Goal: Task Accomplishment & Management: Manage account settings

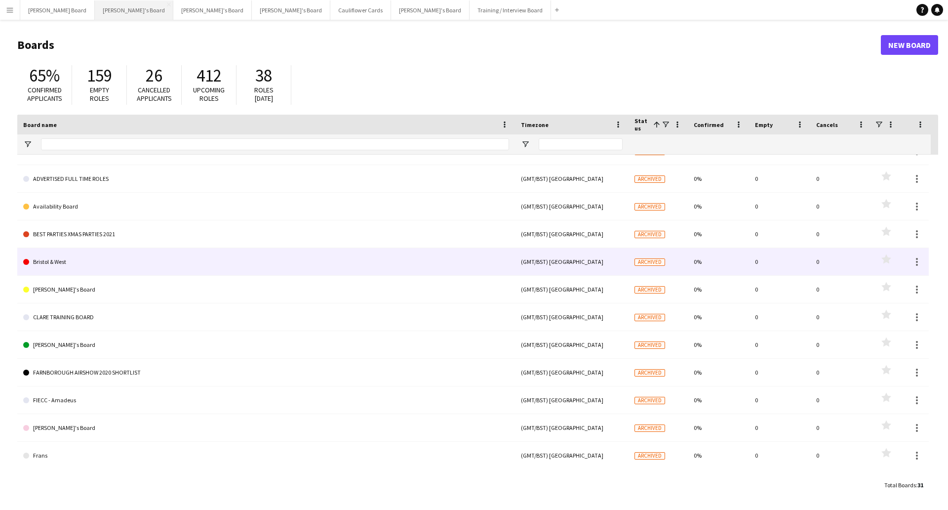
scroll to position [185, 0]
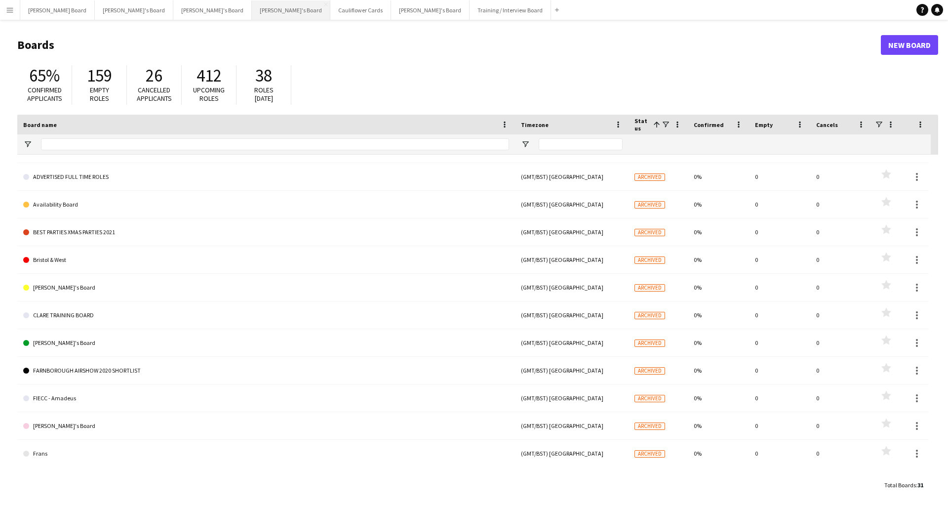
click at [252, 13] on button "[PERSON_NAME]'s Board Close" at bounding box center [291, 9] width 79 height 19
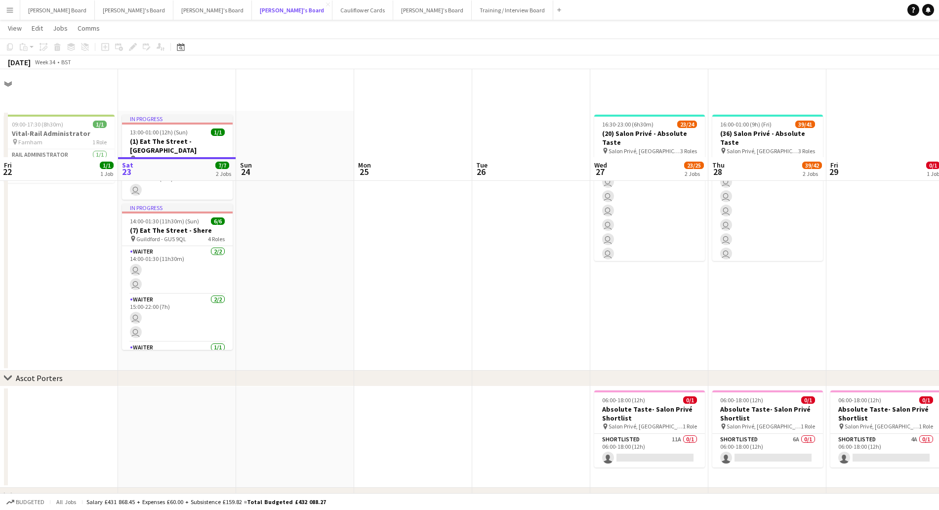
scroll to position [113, 0]
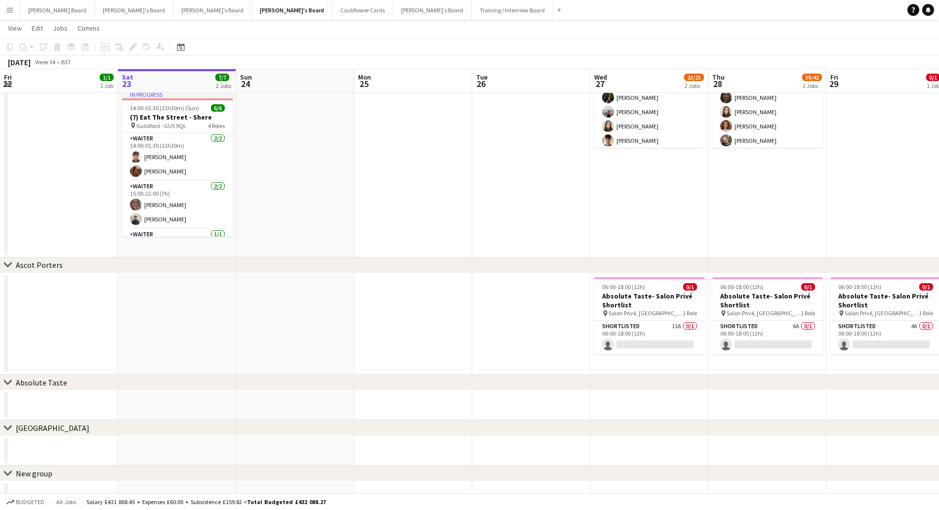
drag, startPoint x: 767, startPoint y: 387, endPoint x: 542, endPoint y: 345, distance: 229.5
click at [150, 373] on div "chevron-right Ascot Porters chevron-right Absolute Taste chevron-right [GEOGRAP…" at bounding box center [469, 217] width 939 height 585
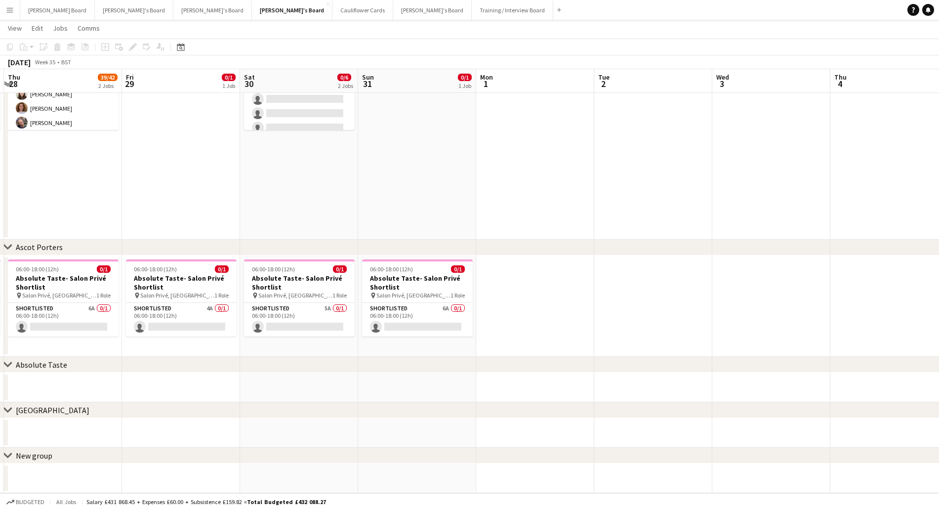
scroll to position [0, 376]
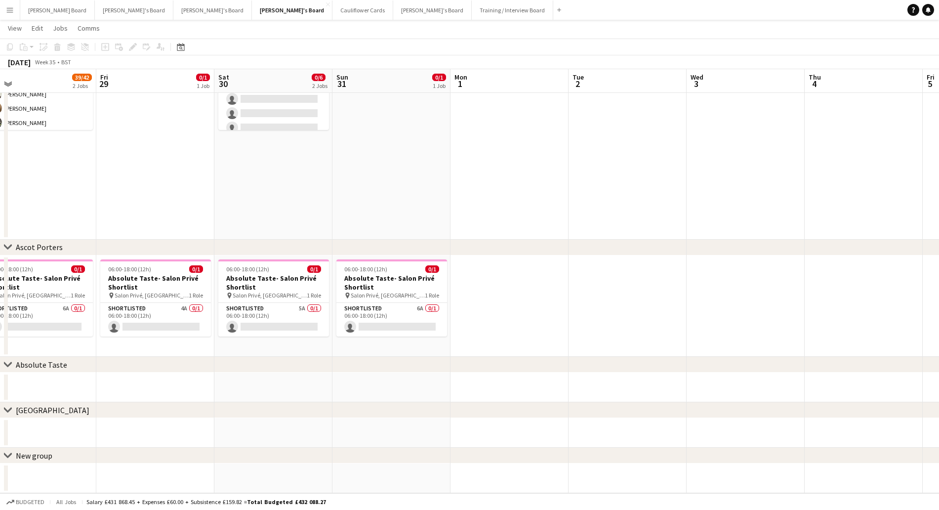
drag, startPoint x: 763, startPoint y: 198, endPoint x: 93, endPoint y: 209, distance: 670.1
click at [4, 198] on div "chevron-right Ascot Porters chevron-right Absolute Taste chevron-right [GEOGRAP…" at bounding box center [469, 200] width 939 height 585
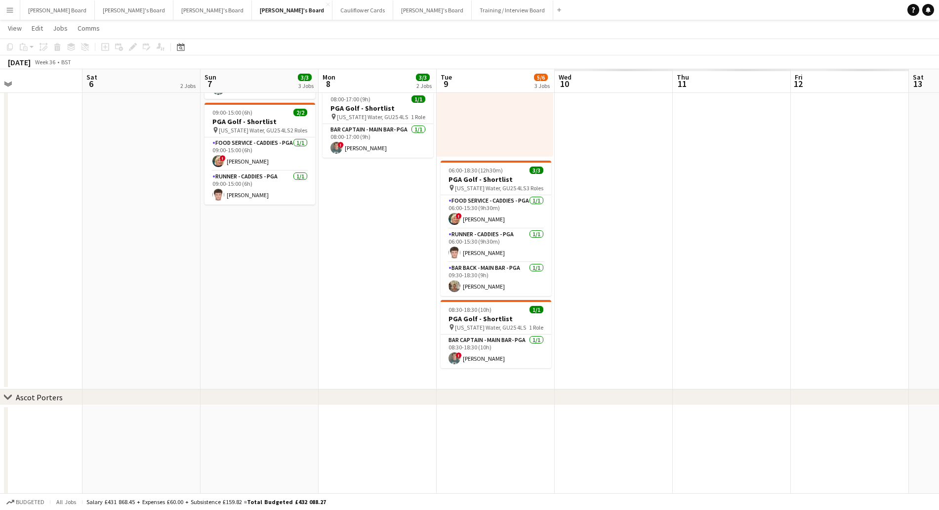
drag, startPoint x: 569, startPoint y: 154, endPoint x: 228, endPoint y: 234, distance: 350.4
click at [0, 200] on app-calendar-viewport "Mon 1 Tue 2 Wed 3 Thu 4 Fri 5 Sat 6 2 Jobs Sun 7 3/3 3 Jobs Mon 8 3/3 2 Jobs Tu…" at bounding box center [469, 275] width 939 height 735
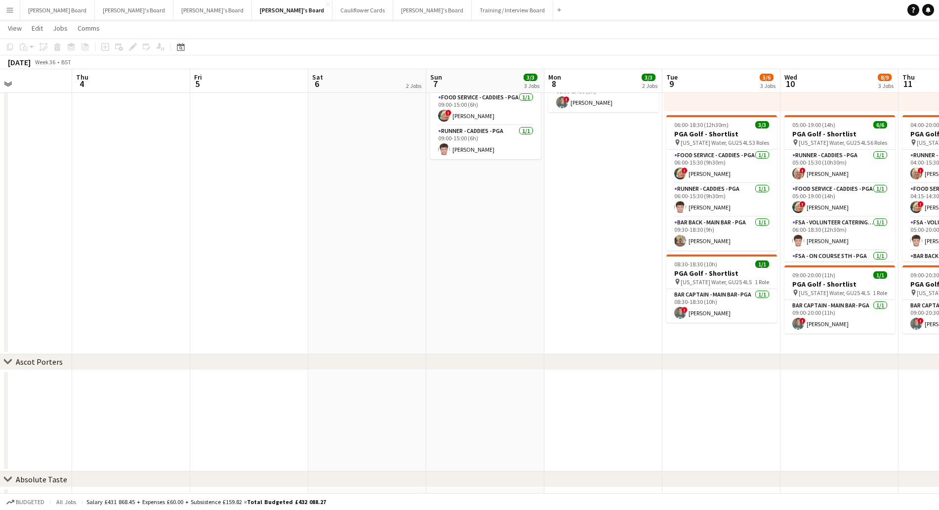
scroll to position [185, 0]
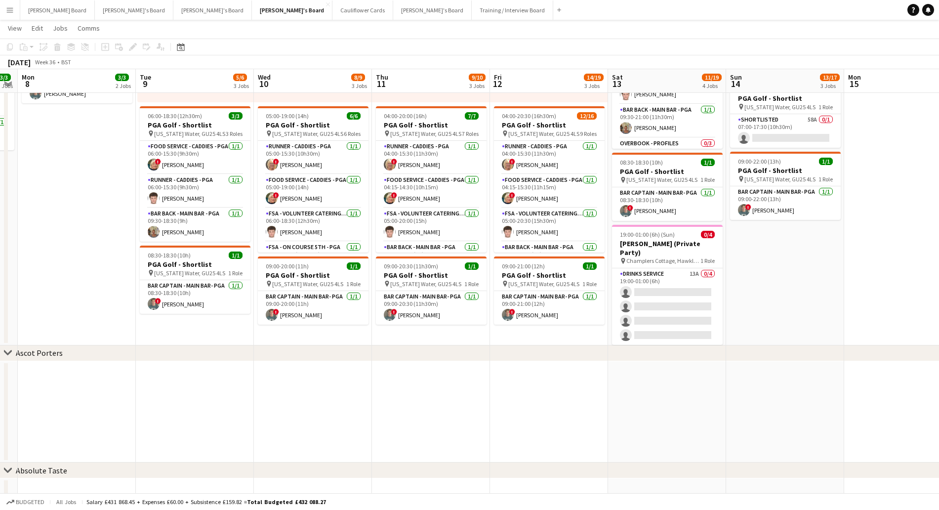
drag, startPoint x: 571, startPoint y: 302, endPoint x: 47, endPoint y: 319, distance: 524.2
click at [45, 322] on app-calendar-viewport "Fri 5 Sat 6 2 Jobs Sun 7 3/3 3 Jobs Mon 8 3/3 2 Jobs Tue 9 5/6 3 Jobs Wed 10 8/…" at bounding box center [469, 225] width 939 height 745
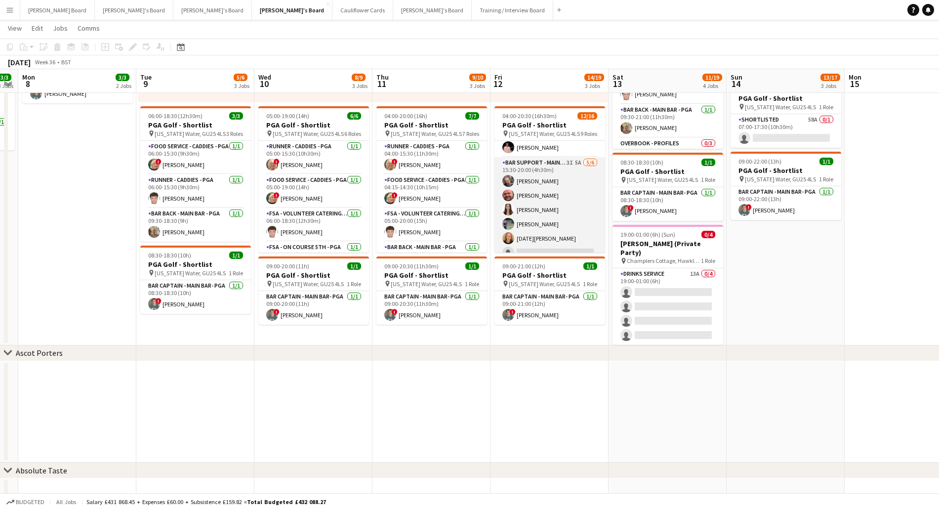
scroll to position [291, 0]
click at [580, 207] on app-card-role "Bar Support - Main Bar - PGA 3I 5A [DATE] 15:30-20:00 (4h30m) [PERSON_NAME] Dyl…" at bounding box center [549, 202] width 111 height 105
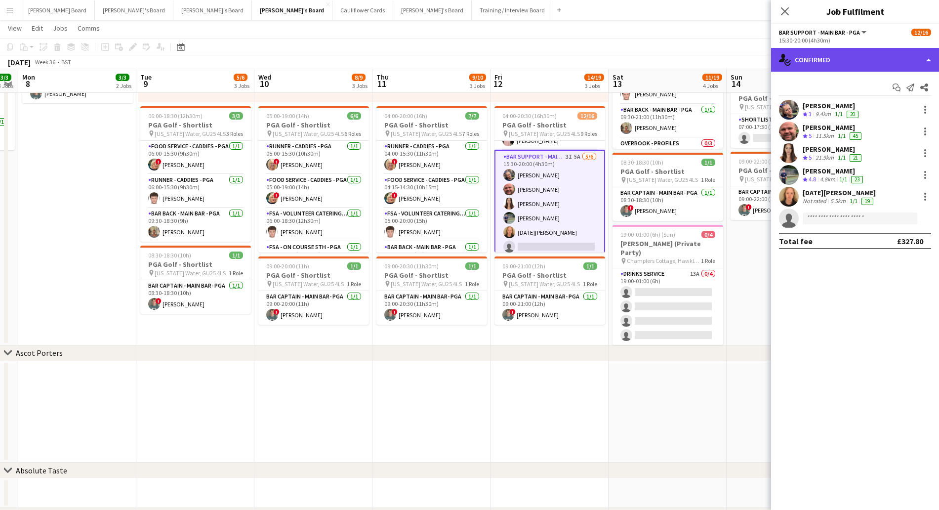
click at [863, 66] on div "single-neutral-actions-check-2 Confirmed" at bounding box center [855, 60] width 168 height 24
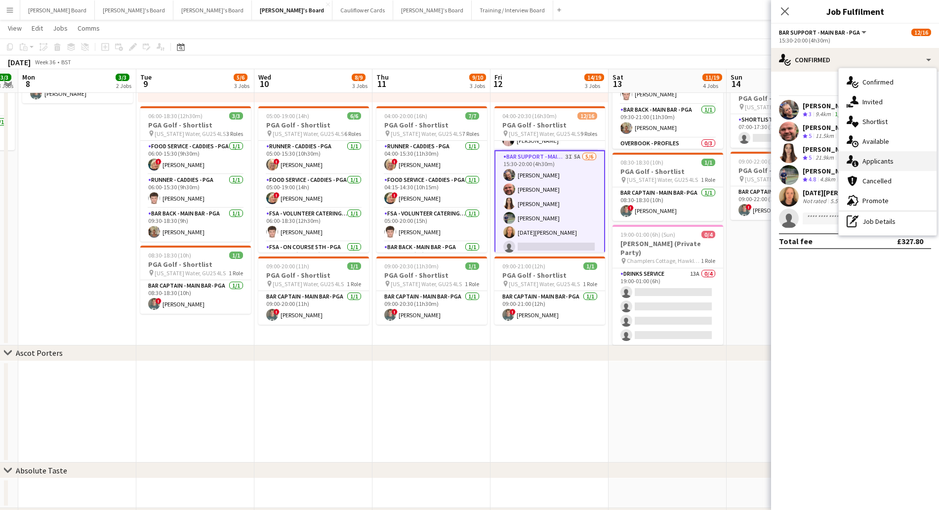
click at [889, 158] on div "single-neutral-actions-information Applicants" at bounding box center [887, 161] width 98 height 20
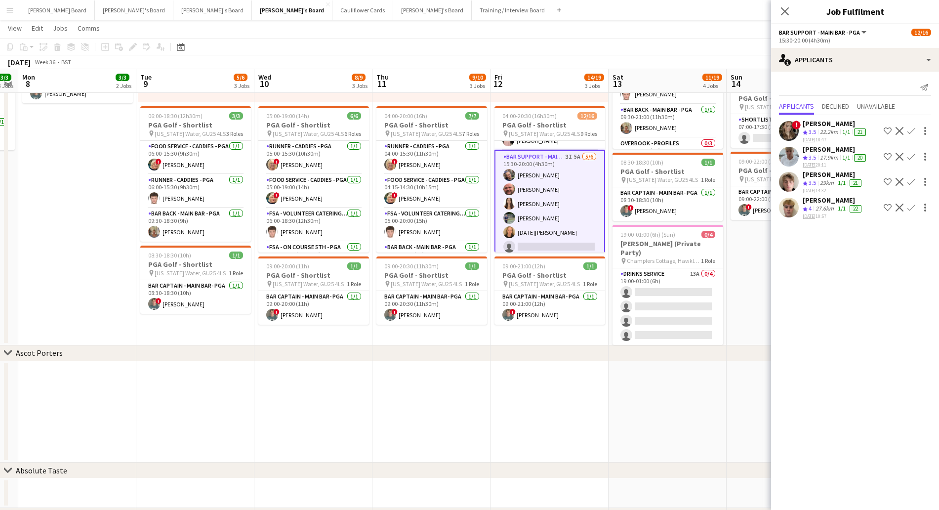
click at [910, 208] on app-icon "Confirm" at bounding box center [911, 207] width 8 height 8
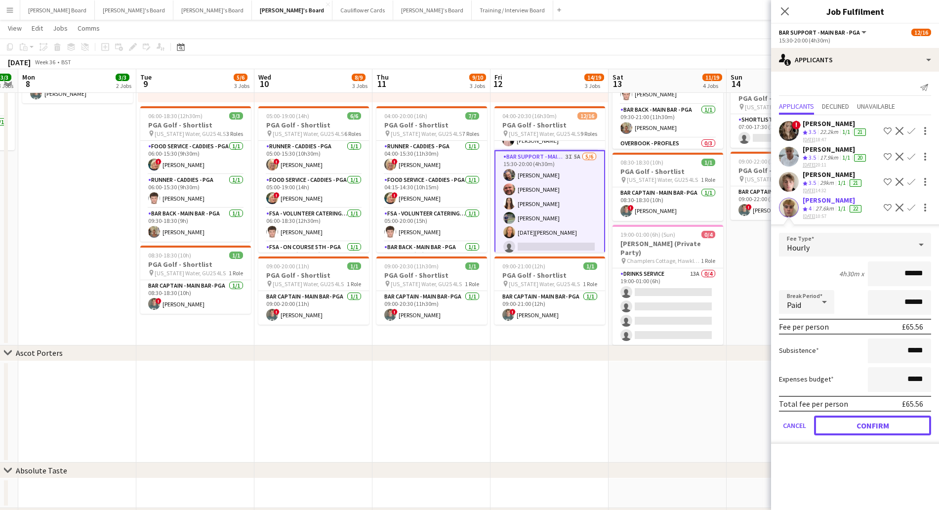
drag, startPoint x: 892, startPoint y: 429, endPoint x: 779, endPoint y: 398, distance: 116.7
click at [892, 429] on button "Confirm" at bounding box center [872, 425] width 117 height 20
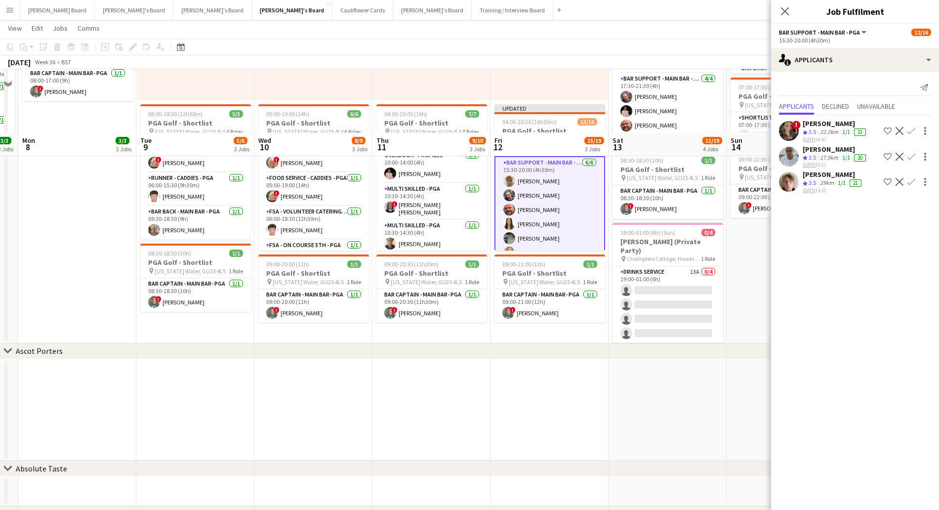
scroll to position [167, 0]
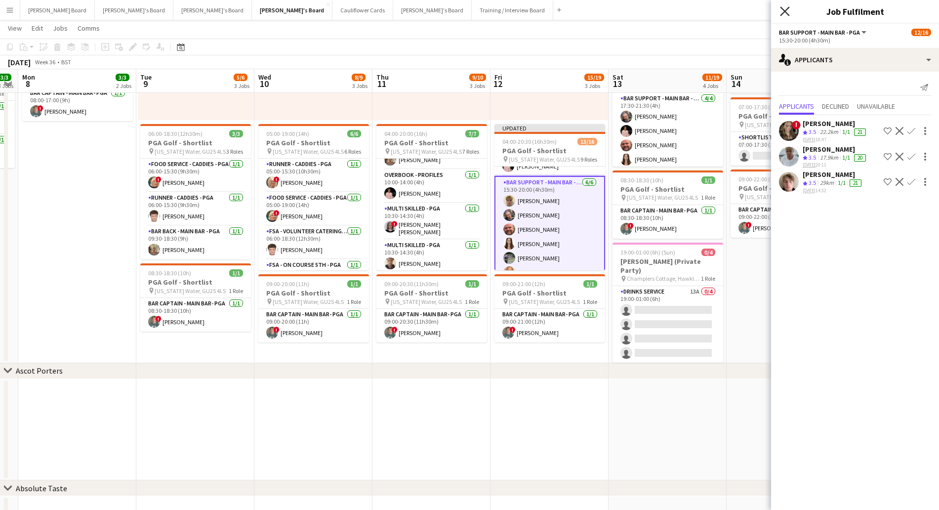
click at [788, 9] on icon "Close pop-in" at bounding box center [784, 10] width 9 height 9
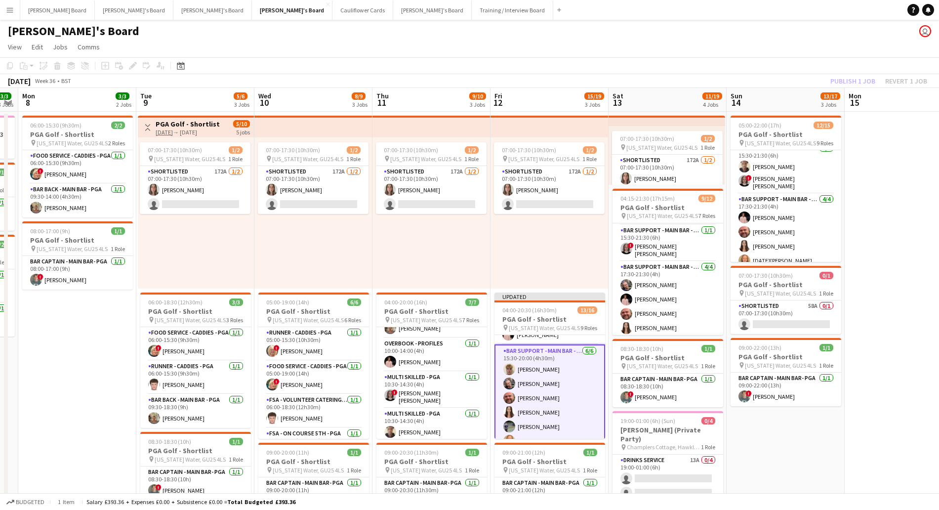
scroll to position [277, 0]
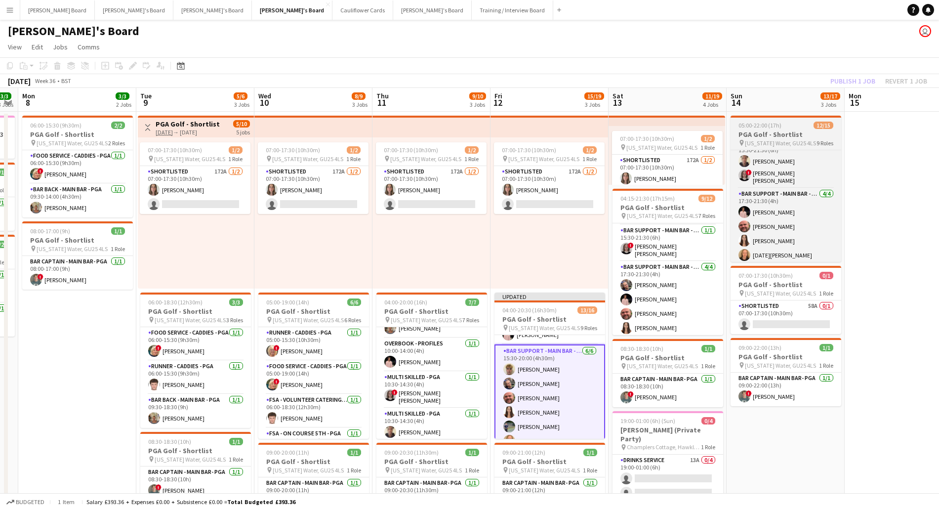
click at [775, 132] on h3 "PGA Golf - Shortlist" at bounding box center [785, 134] width 111 height 9
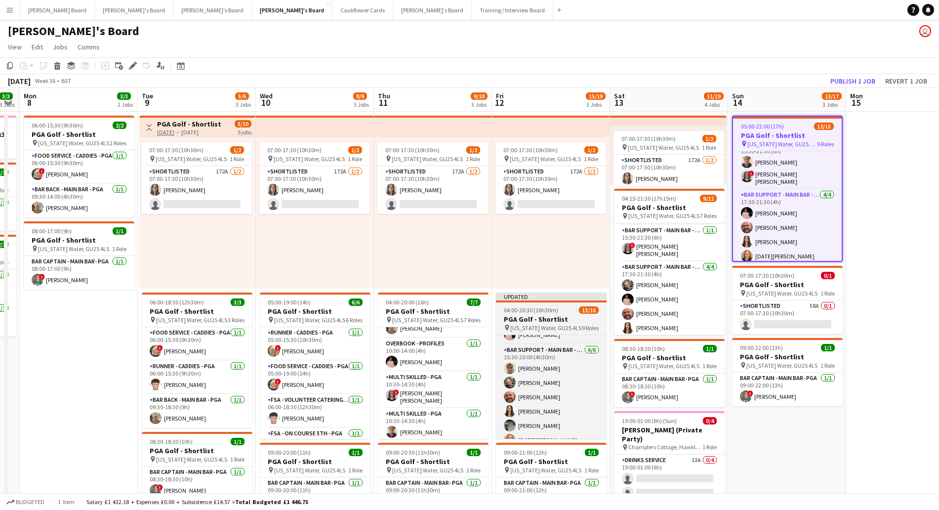
click at [537, 297] on app-job-card "Updated 04:00-20:30 (16h30m) 13/16 PGA Golf - Shortlist pin [US_STATE] Water, G…" at bounding box center [551, 365] width 111 height 146
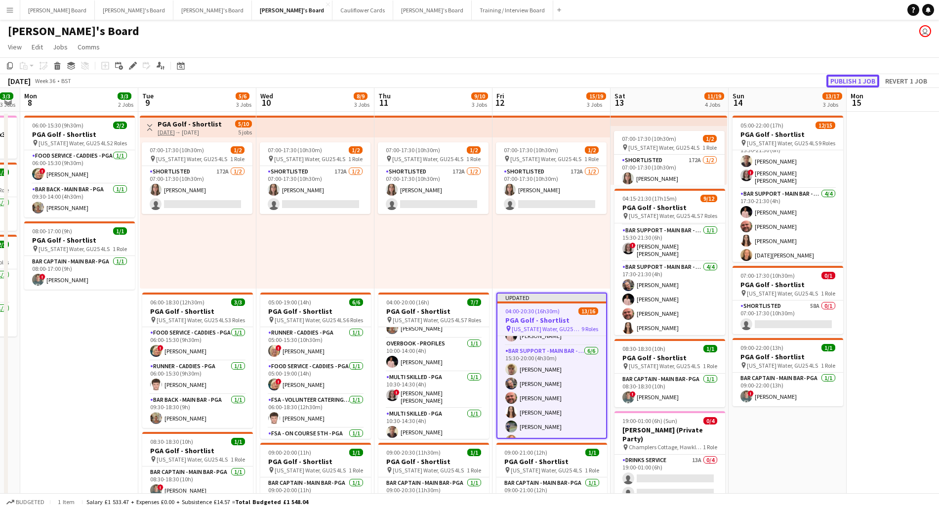
click at [846, 76] on button "Publish 1 job" at bounding box center [852, 81] width 53 height 13
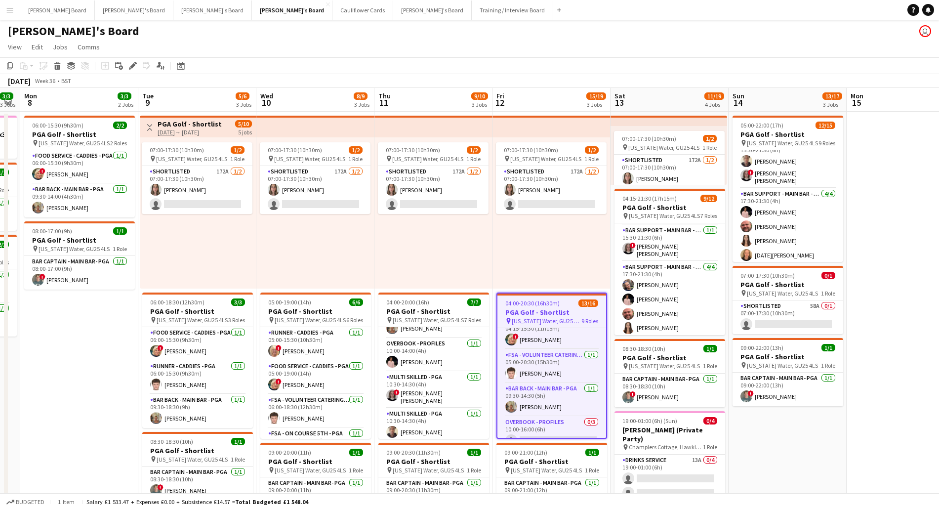
scroll to position [108, 0]
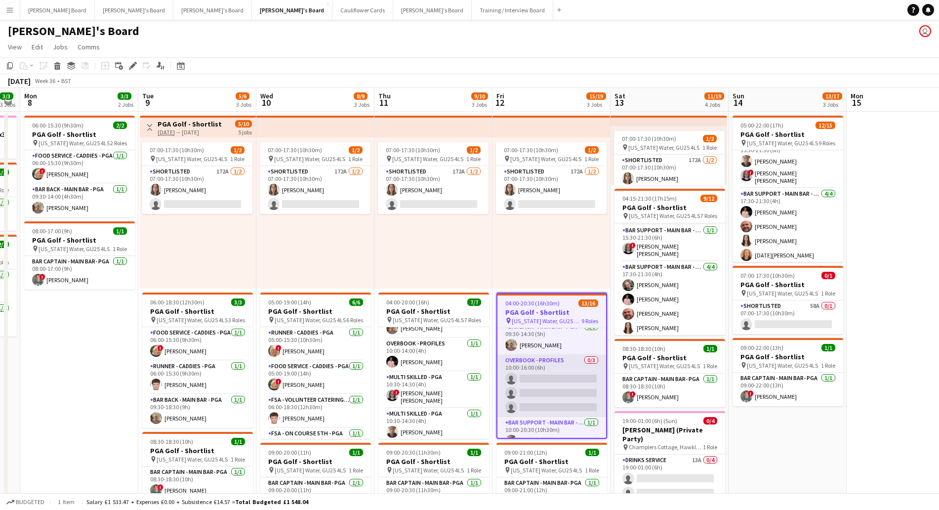
click at [552, 386] on app-card-role "Overbook - Profiles 0/3 10:00-16:00 (6h) single-neutral-actions single-neutral-…" at bounding box center [551, 386] width 109 height 62
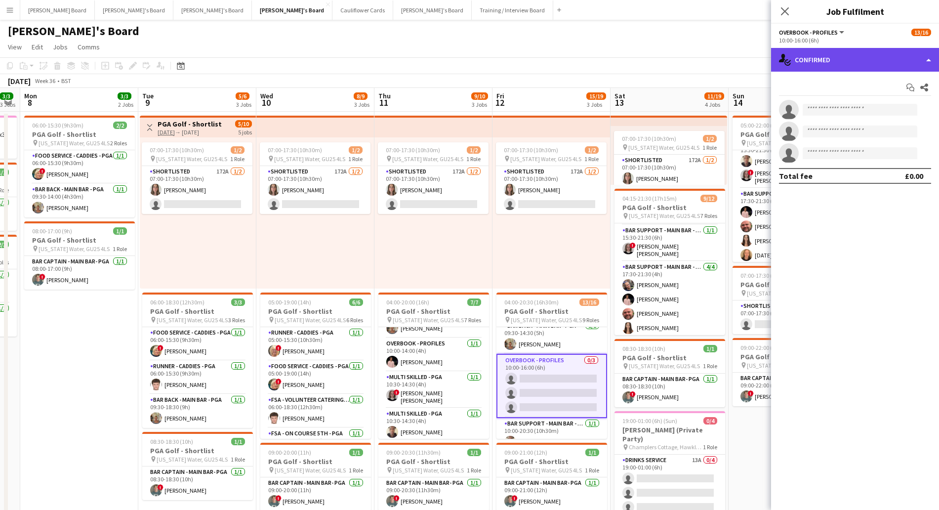
click at [841, 59] on div "single-neutral-actions-check-2 Confirmed" at bounding box center [855, 60] width 168 height 24
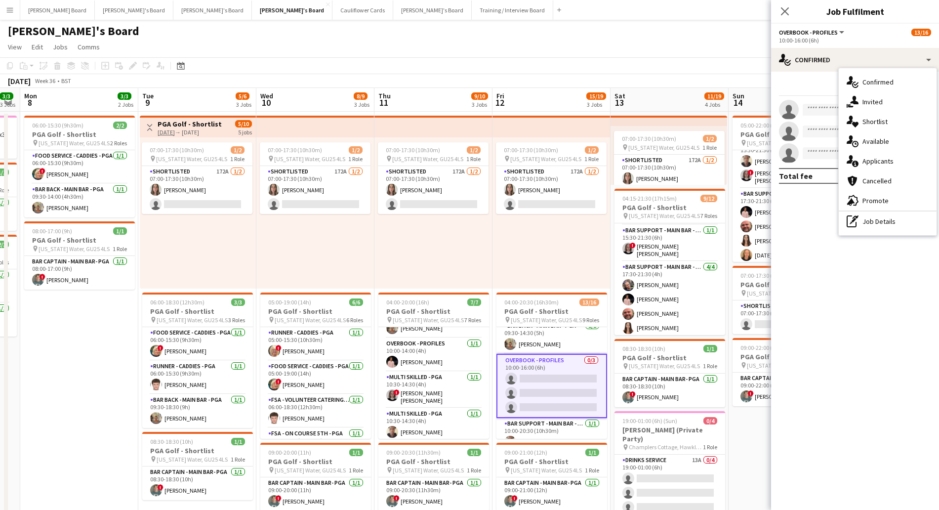
drag, startPoint x: 868, startPoint y: 227, endPoint x: 864, endPoint y: 233, distance: 6.7
click at [869, 227] on div "pen-write Job Details" at bounding box center [887, 221] width 98 height 20
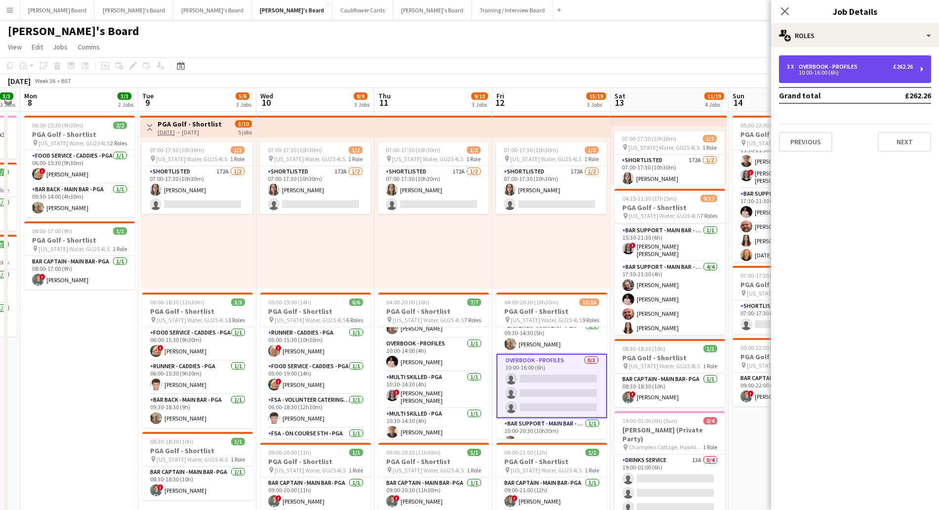
click at [825, 70] on div "10:00-16:00 (6h)" at bounding box center [850, 72] width 126 height 5
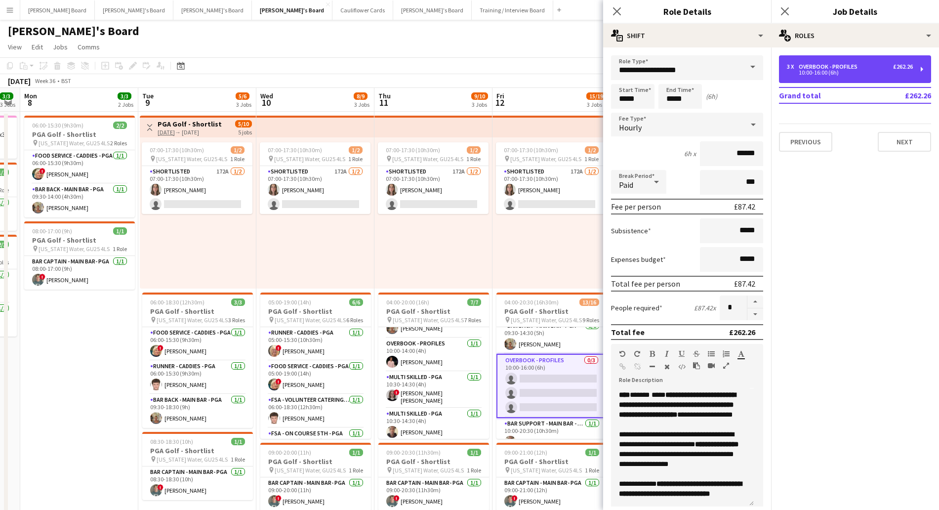
scroll to position [109, 0]
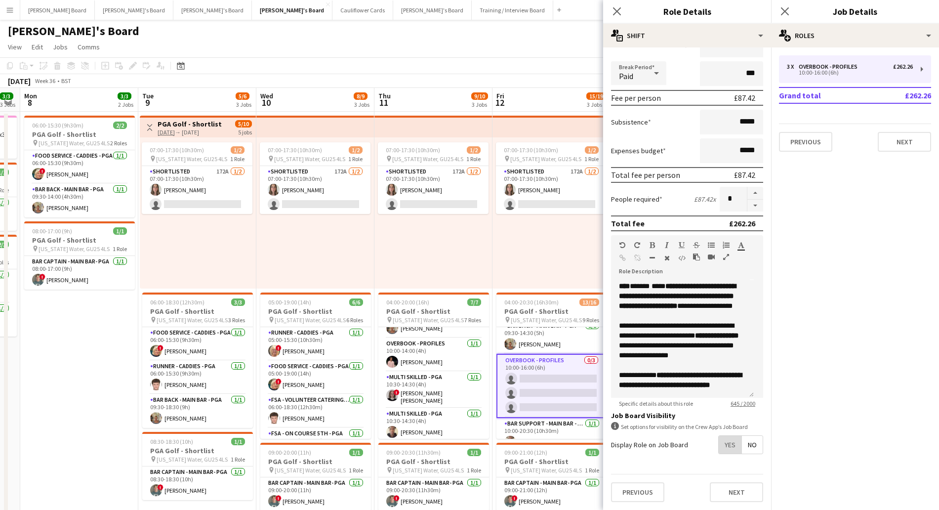
click at [721, 447] on span "Yes" at bounding box center [729, 445] width 23 height 18
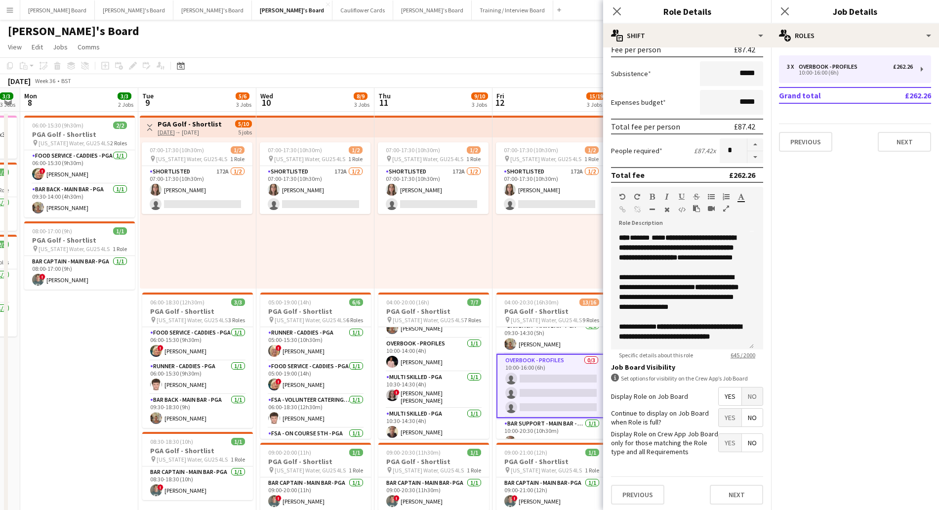
scroll to position [159, 0]
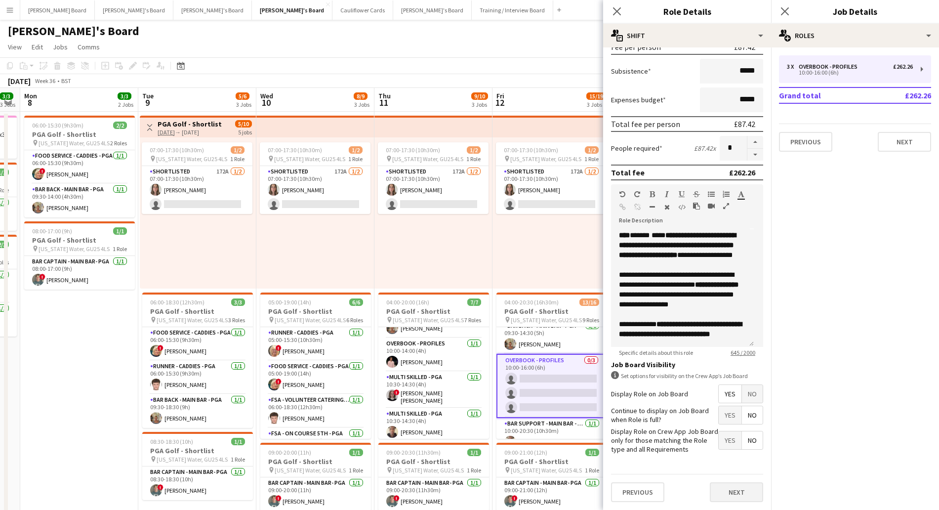
drag, startPoint x: 719, startPoint y: 506, endPoint x: 723, endPoint y: 500, distance: 6.7
click at [721, 502] on div "Previous Next" at bounding box center [687, 492] width 152 height 36
click at [728, 495] on button "Next" at bounding box center [736, 492] width 53 height 20
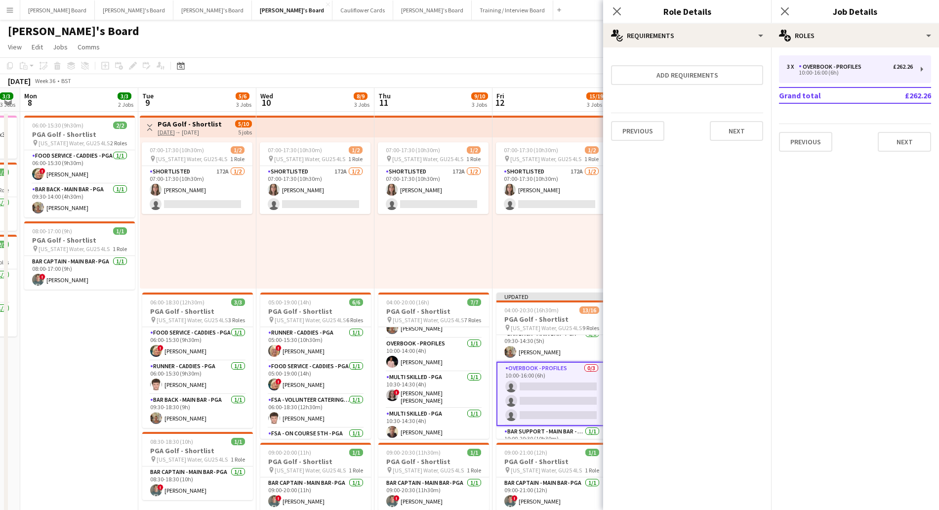
scroll to position [0, 0]
click at [662, 77] on button "Add requirements" at bounding box center [687, 75] width 152 height 20
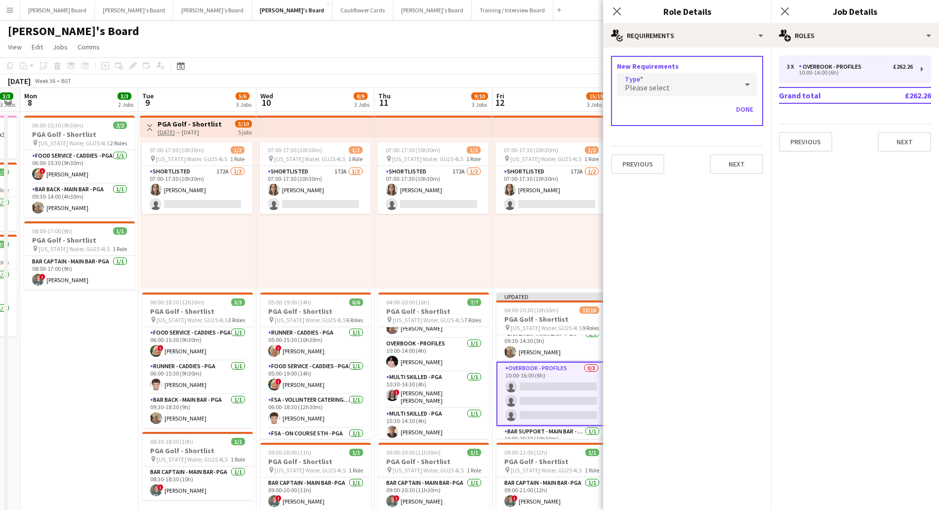
click at [653, 84] on span "Please select" at bounding box center [647, 87] width 45 height 10
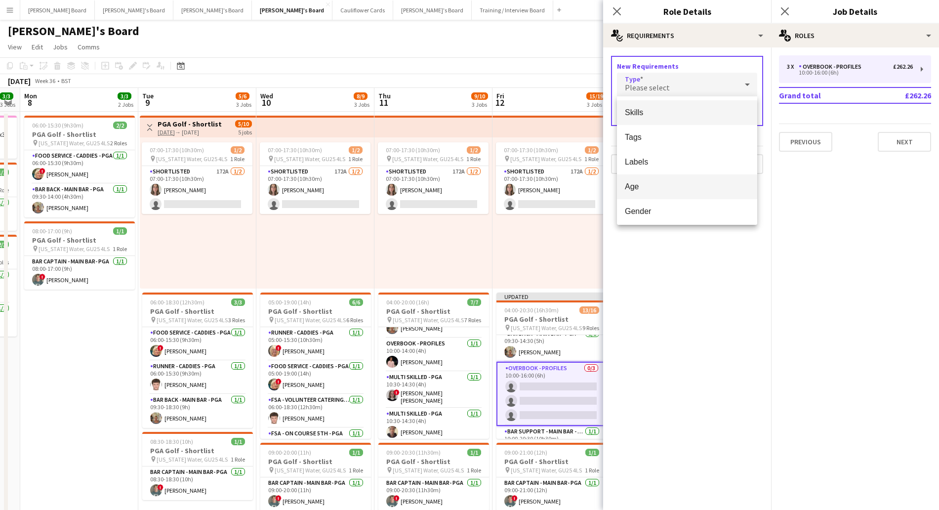
click at [645, 188] on span "Age" at bounding box center [687, 186] width 124 height 9
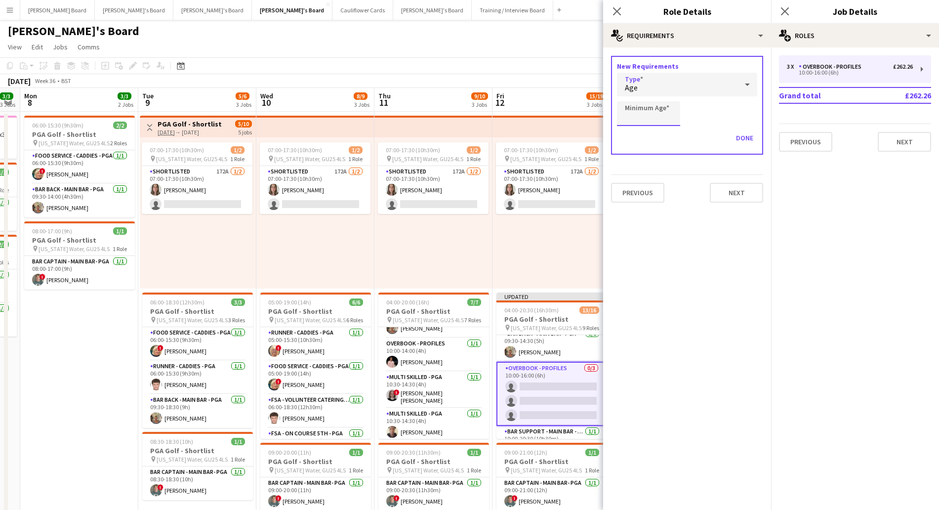
click at [660, 114] on input "Minimum Age" at bounding box center [648, 113] width 63 height 25
type input "**"
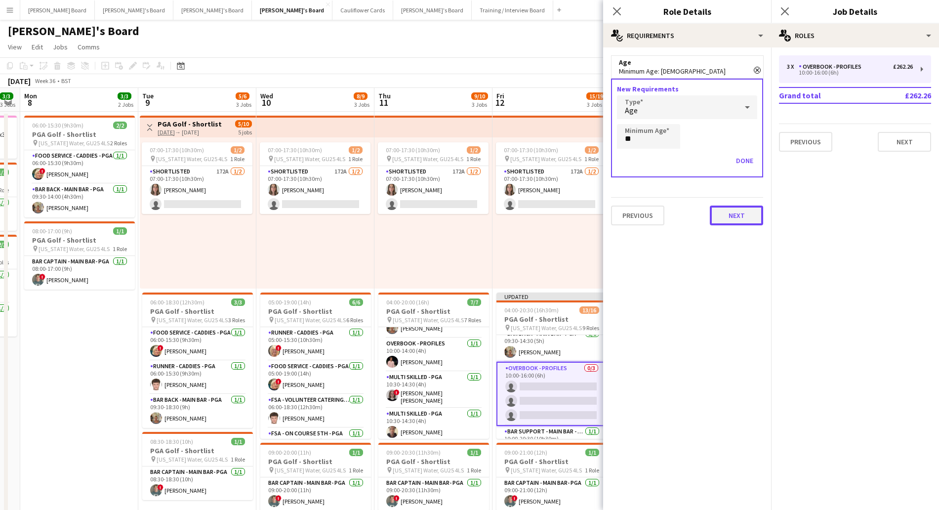
click at [744, 214] on button "Next" at bounding box center [736, 215] width 53 height 20
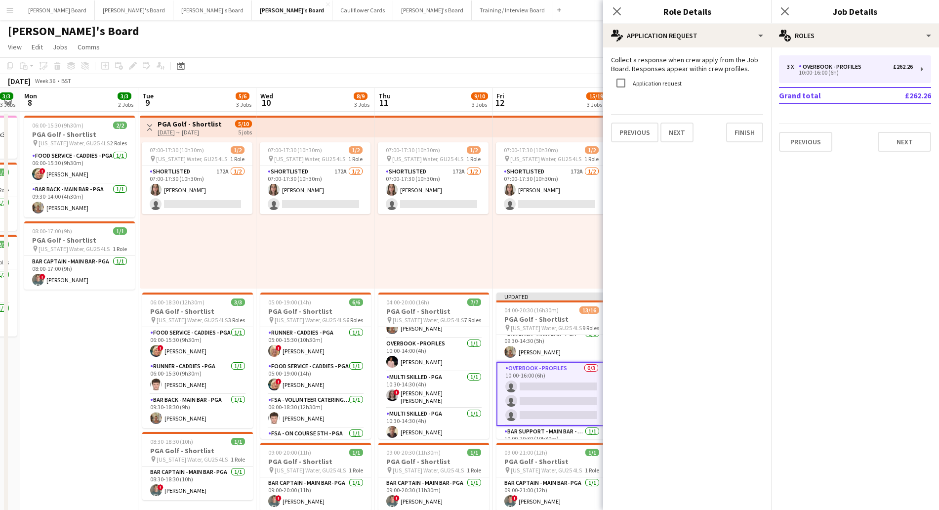
click at [677, 90] on div "Application request" at bounding box center [646, 83] width 71 height 20
click at [651, 81] on label "Application request" at bounding box center [656, 82] width 51 height 7
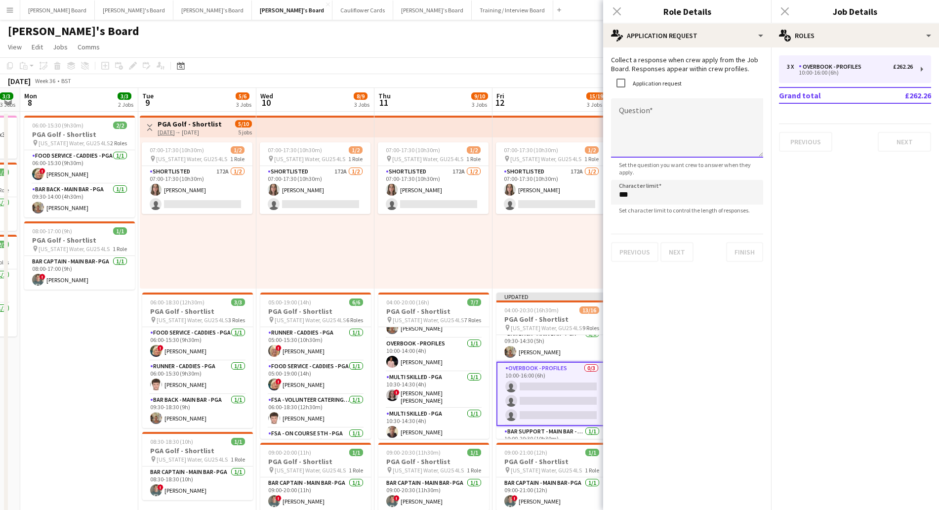
click at [651, 122] on textarea "Question" at bounding box center [687, 127] width 152 height 59
drag, startPoint x: 710, startPoint y: 110, endPoint x: 606, endPoint y: 116, distance: 103.4
click at [610, 114] on form "**********" at bounding box center [687, 158] width 168 height 206
type textarea "**********"
click at [743, 253] on button "Finish" at bounding box center [744, 252] width 37 height 20
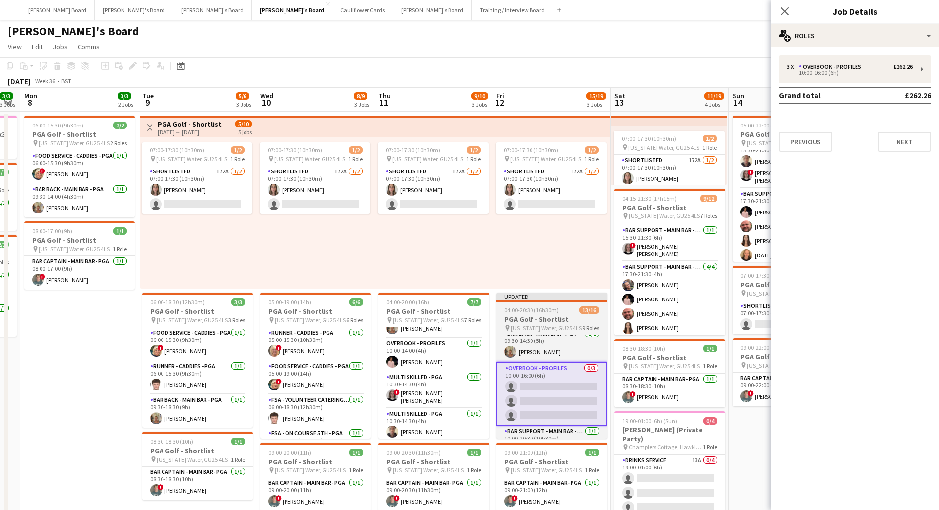
click at [562, 312] on div "04:00-20:30 (16h30m) 13/16" at bounding box center [551, 309] width 111 height 7
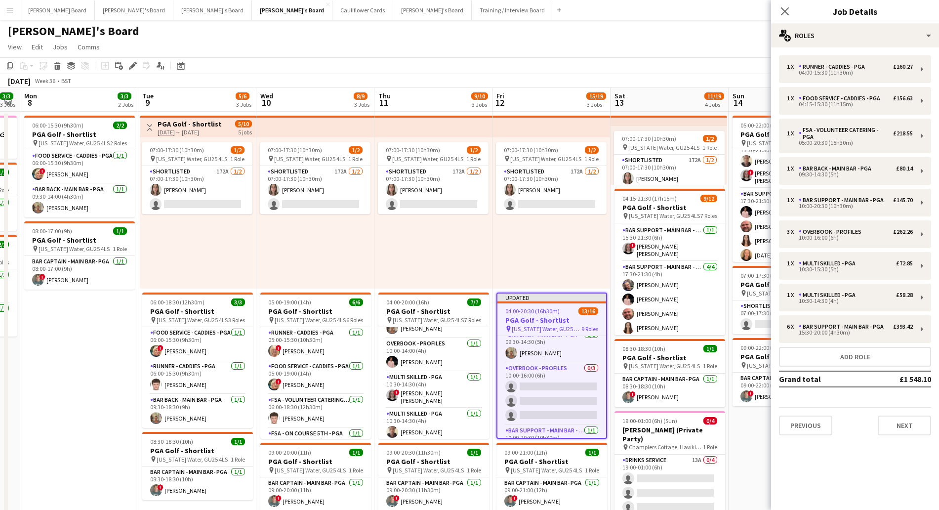
drag, startPoint x: 580, startPoint y: 246, endPoint x: 564, endPoint y: 305, distance: 60.7
click at [579, 248] on div "07:00-17:30 (10h30m) 1/2 pin [US_STATE] Water, GU25 4LS 1 Role Shortlisted 172A…" at bounding box center [551, 212] width 118 height 151
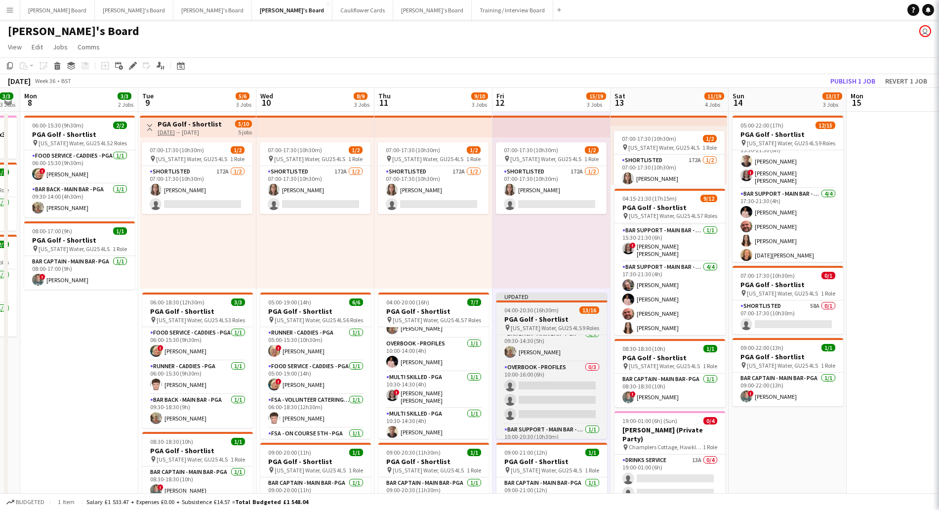
scroll to position [0, 335]
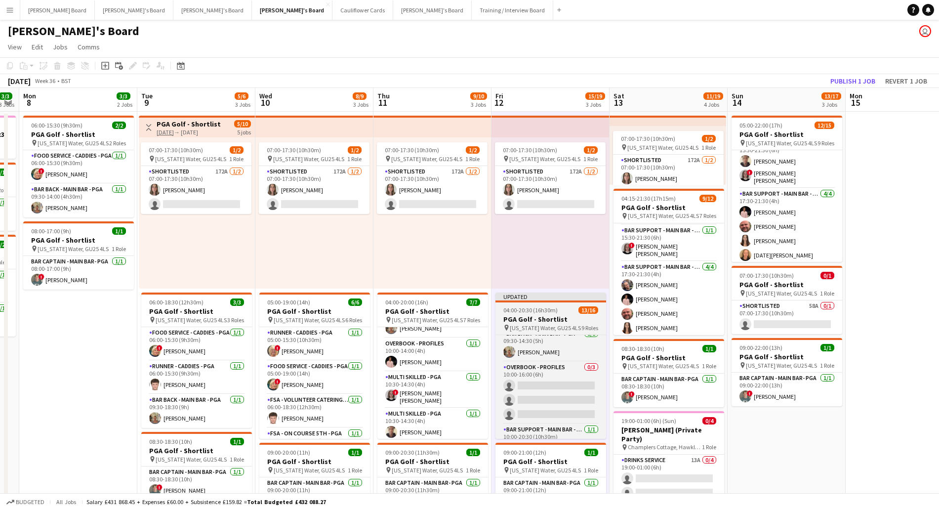
click at [547, 307] on span "04:00-20:30 (16h30m)" at bounding box center [530, 309] width 54 height 7
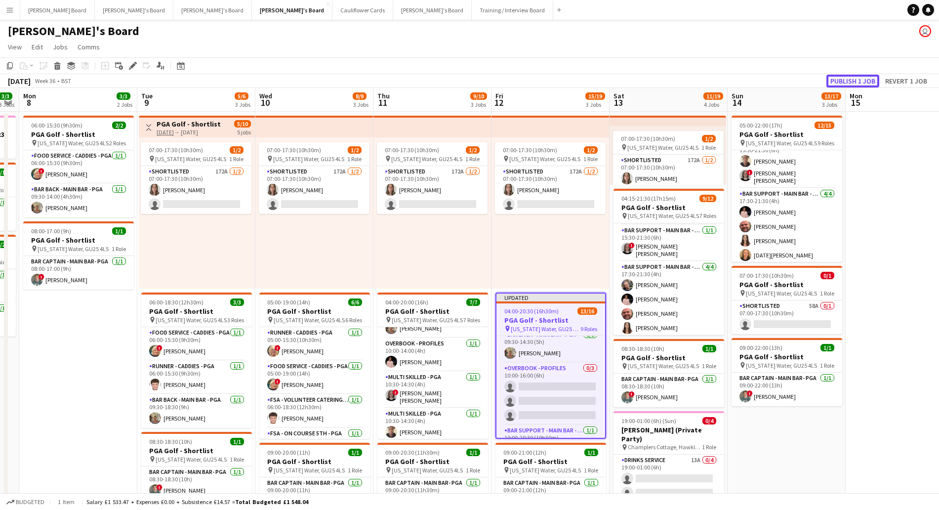
click at [855, 83] on button "Publish 1 job" at bounding box center [852, 81] width 53 height 13
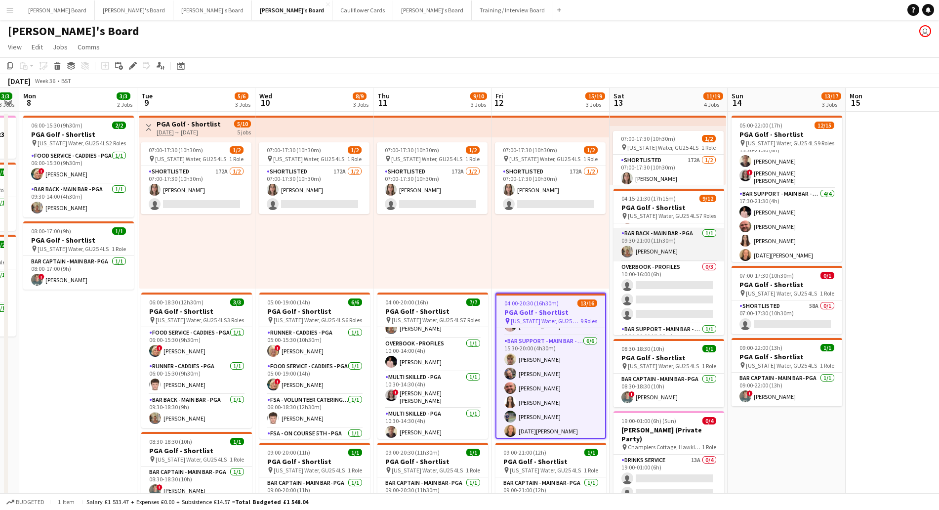
scroll to position [62, 0]
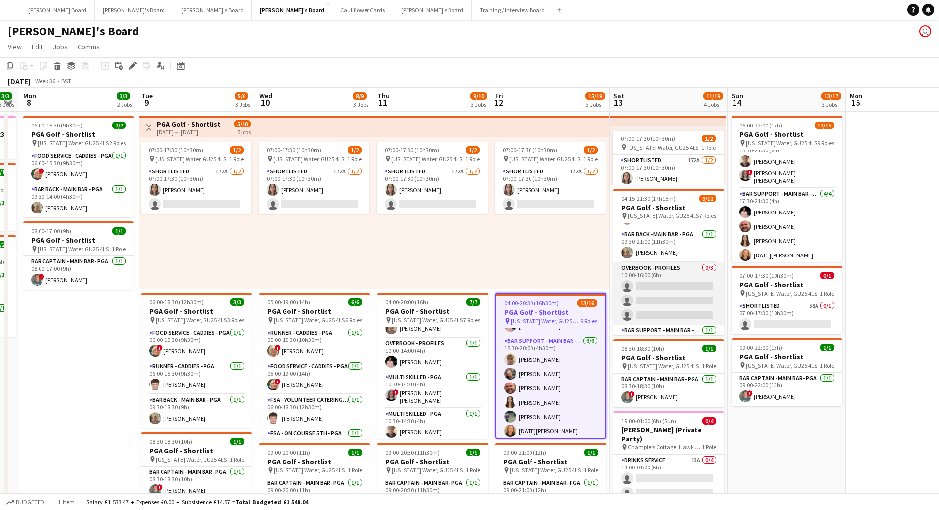
click at [660, 284] on app-card-role "Overbook - Profiles 0/3 10:00-16:00 (6h) single-neutral-actions single-neutral-…" at bounding box center [668, 293] width 111 height 62
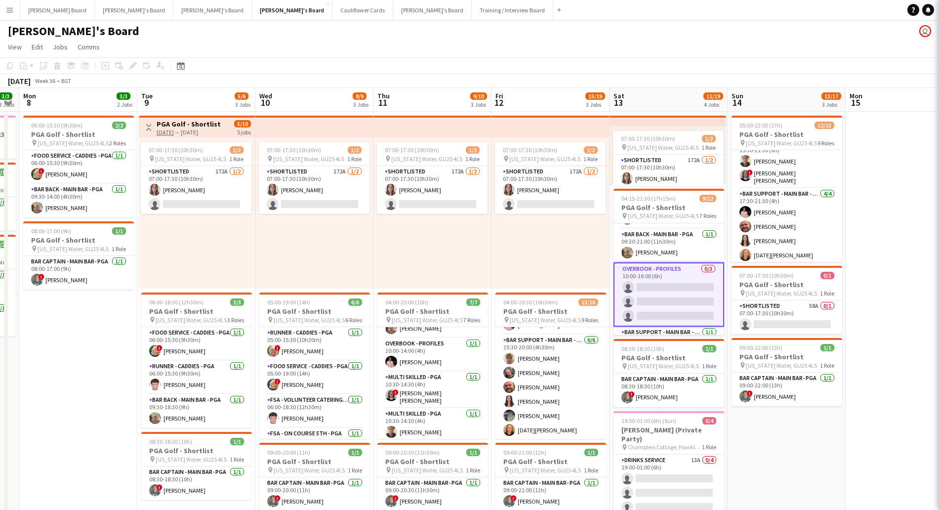
scroll to position [291, 0]
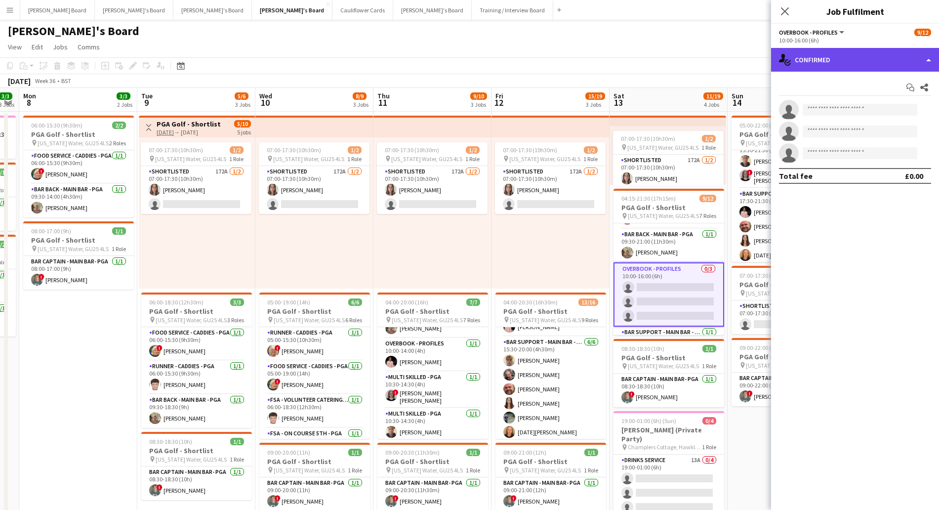
click at [836, 59] on div "single-neutral-actions-check-2 Confirmed" at bounding box center [855, 60] width 168 height 24
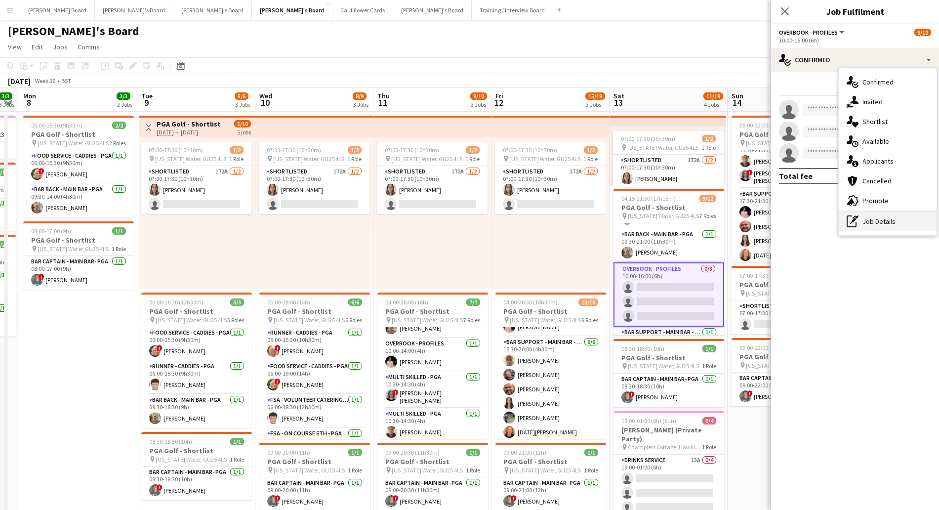
click at [885, 222] on div "pen-write Job Details" at bounding box center [887, 221] width 98 height 20
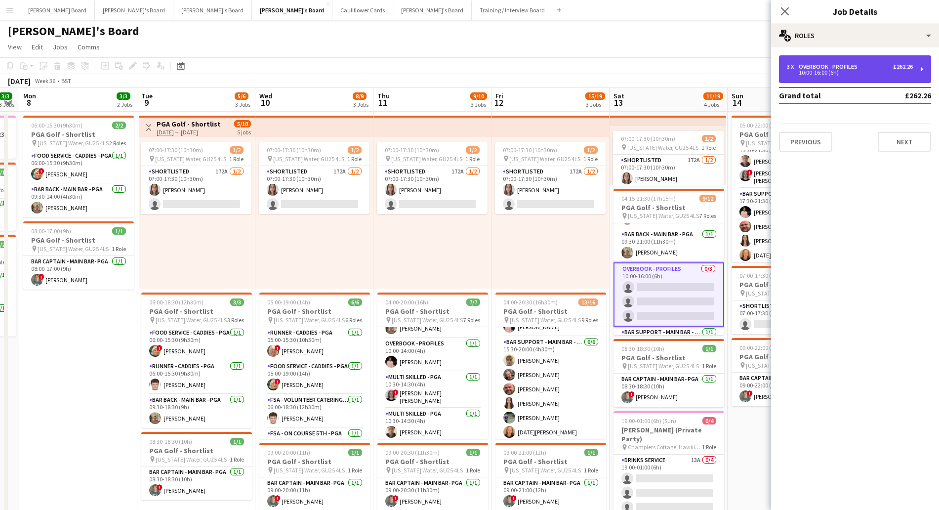
click at [817, 67] on div "Overbook - Profiles" at bounding box center [829, 66] width 63 height 7
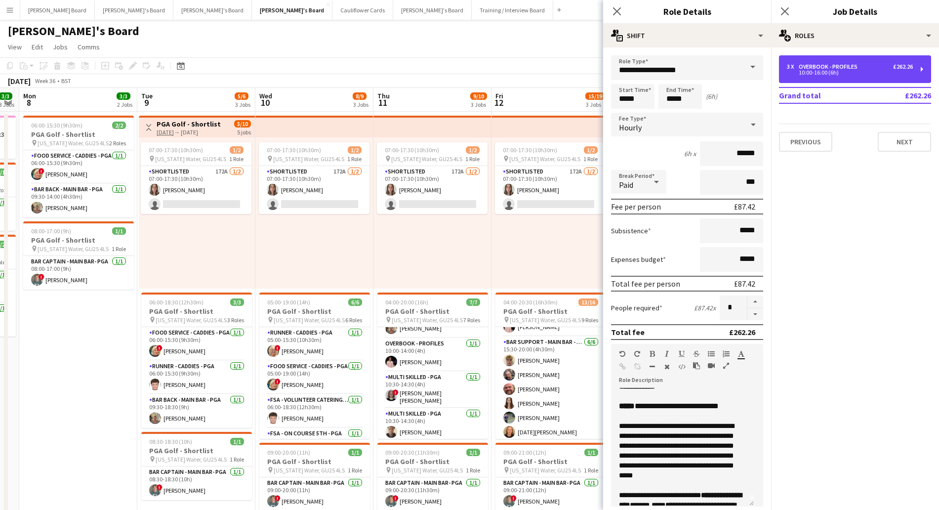
scroll to position [0, 0]
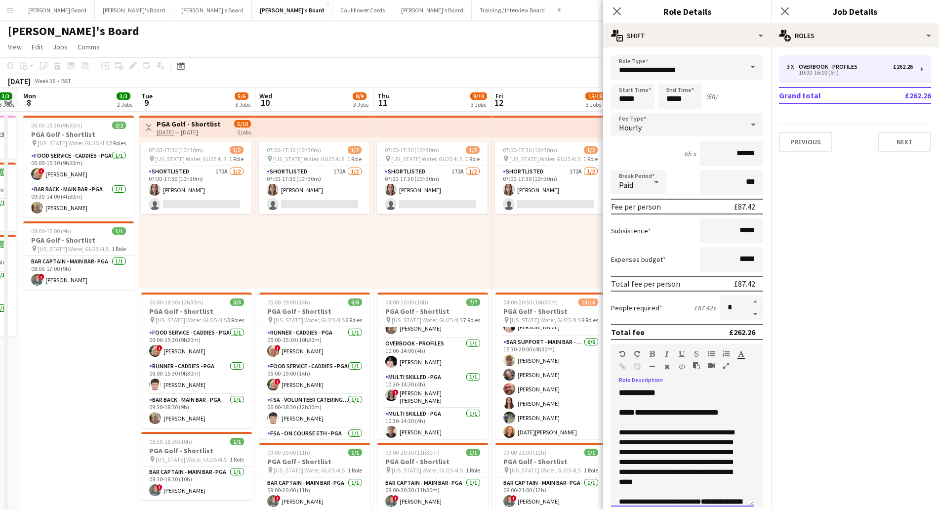
drag, startPoint x: 673, startPoint y: 413, endPoint x: 684, endPoint y: 413, distance: 11.9
click at [684, 413] on span "**********" at bounding box center [676, 411] width 84 height 7
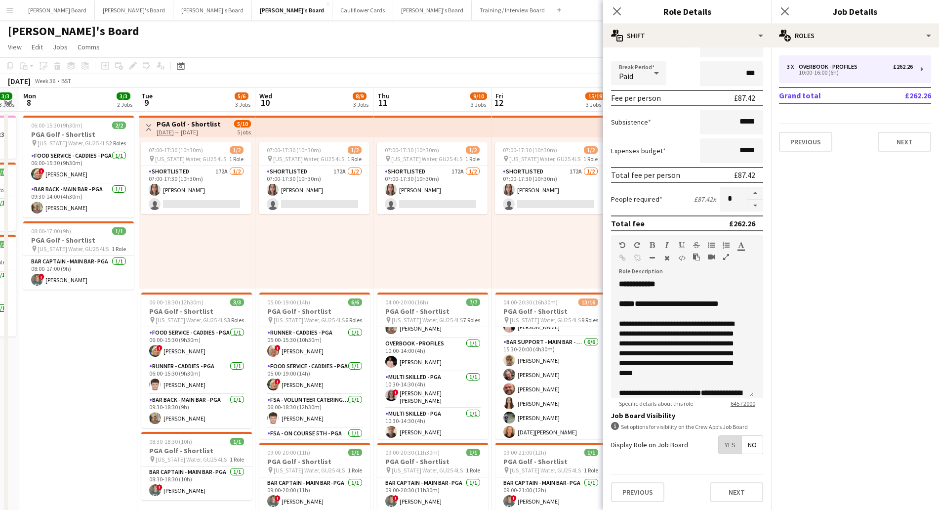
click at [722, 450] on span "Yes" at bounding box center [729, 445] width 23 height 18
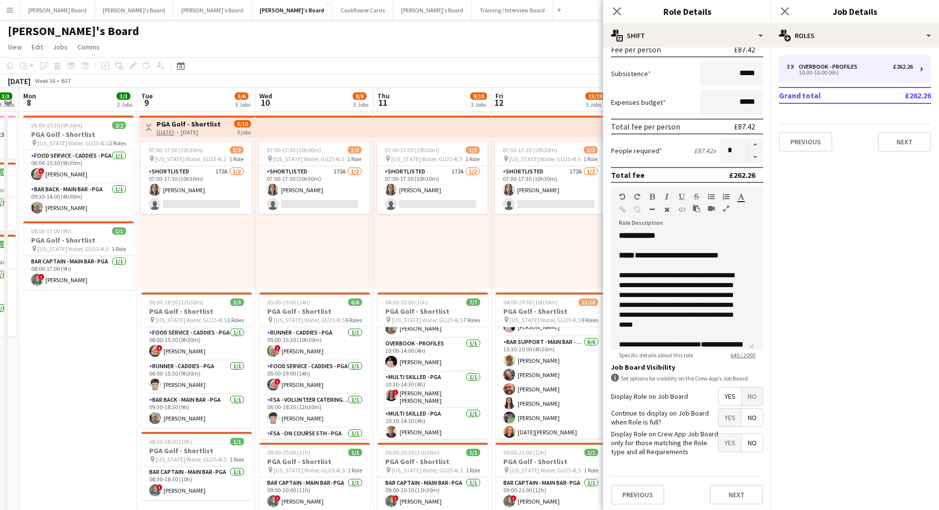
scroll to position [159, 0]
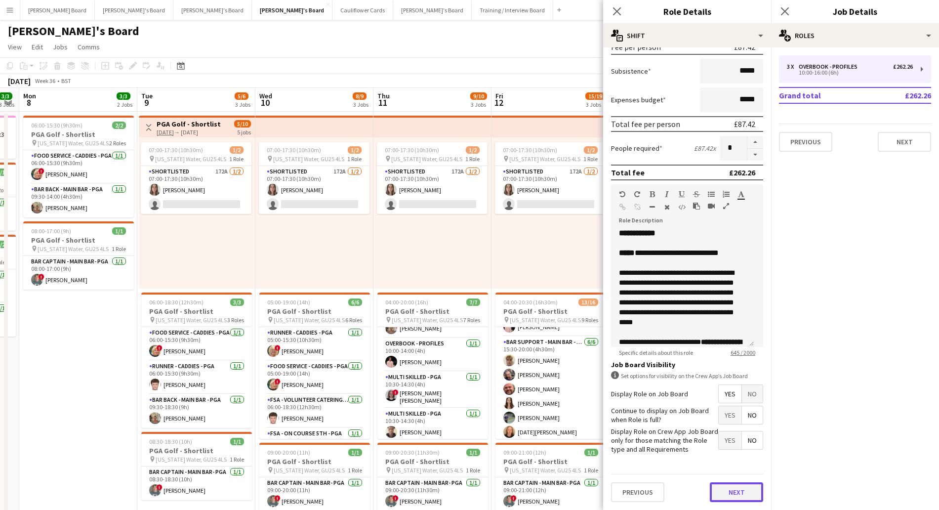
click at [729, 492] on button "Next" at bounding box center [736, 492] width 53 height 20
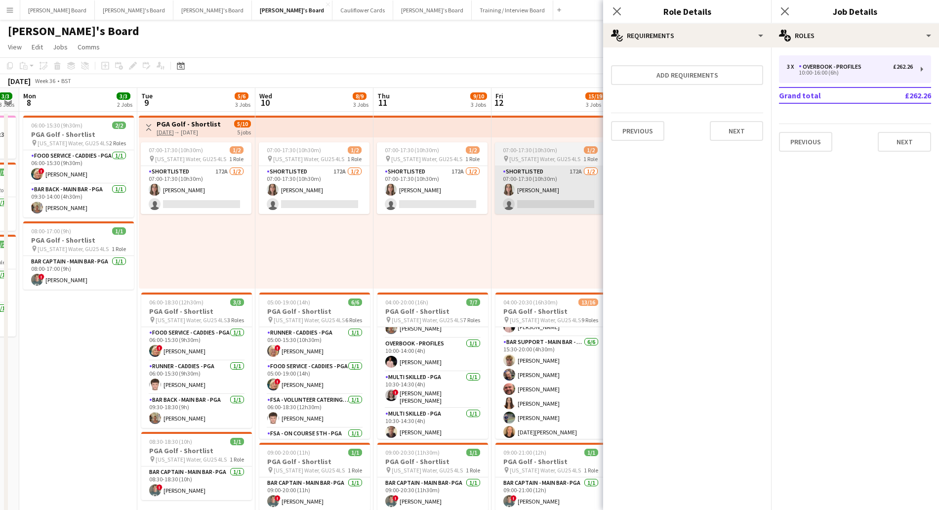
scroll to position [0, 0]
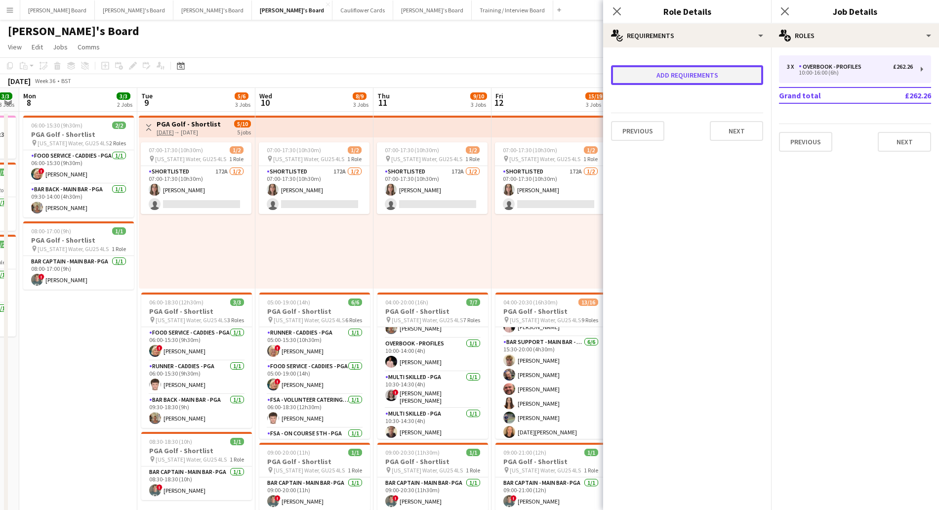
click at [713, 78] on button "Add requirements" at bounding box center [687, 75] width 152 height 20
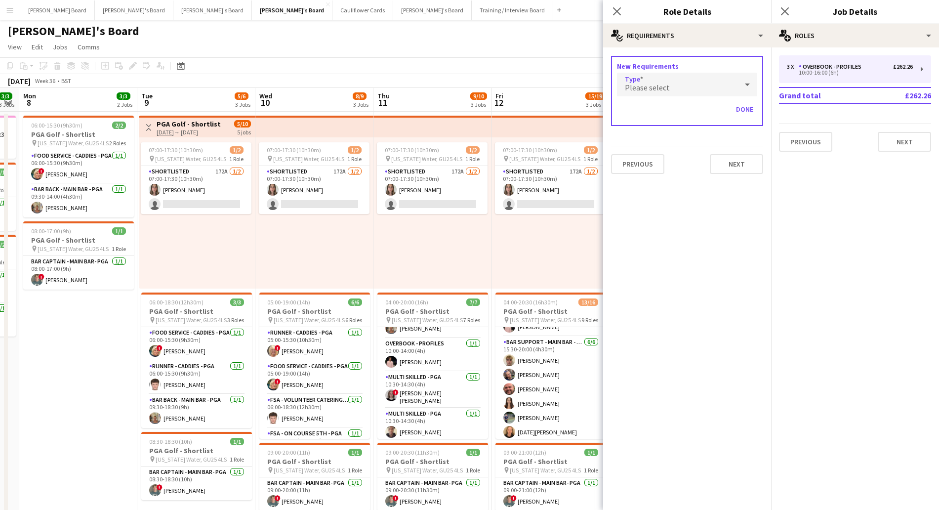
click at [629, 81] on div "Please select" at bounding box center [677, 85] width 120 height 24
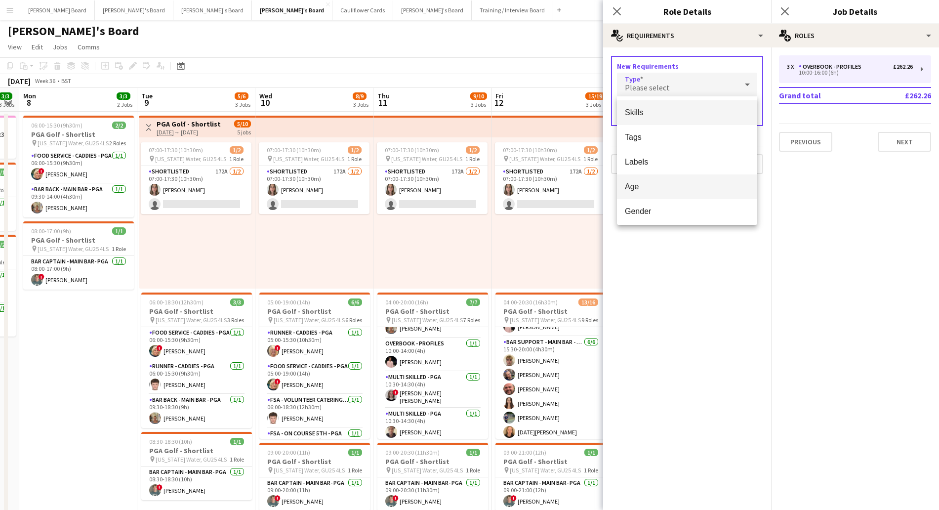
click at [642, 182] on mat-option "Age" at bounding box center [687, 186] width 140 height 25
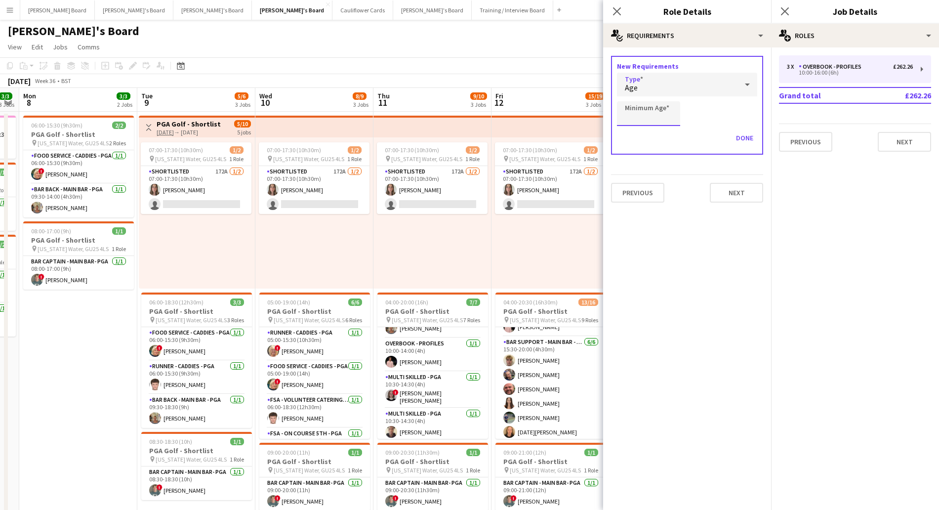
drag, startPoint x: 678, startPoint y: 113, endPoint x: 671, endPoint y: 116, distance: 8.0
click at [678, 113] on input "Minimum Age" at bounding box center [648, 113] width 63 height 25
type input "**"
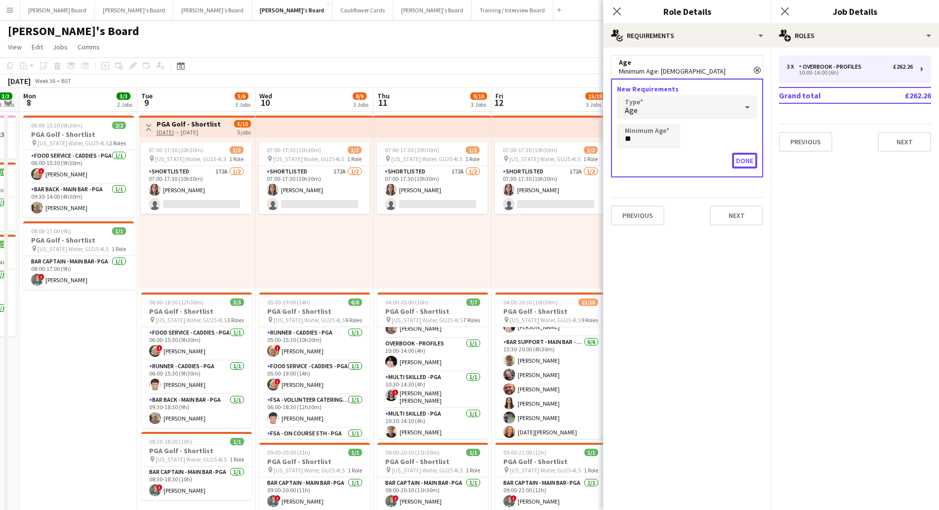
drag, startPoint x: 743, startPoint y: 161, endPoint x: 744, endPoint y: 166, distance: 5.0
click at [743, 162] on button "Done" at bounding box center [744, 161] width 25 height 16
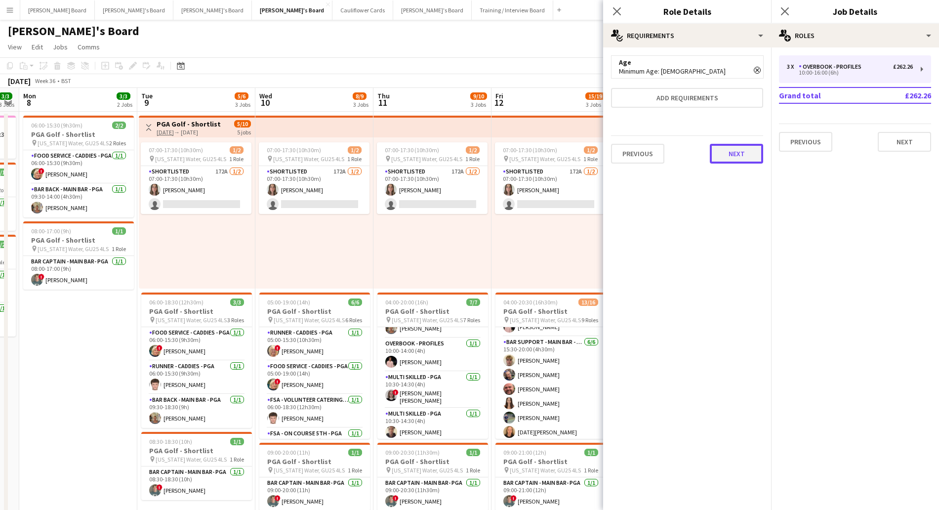
click at [726, 151] on button "Next" at bounding box center [736, 154] width 53 height 20
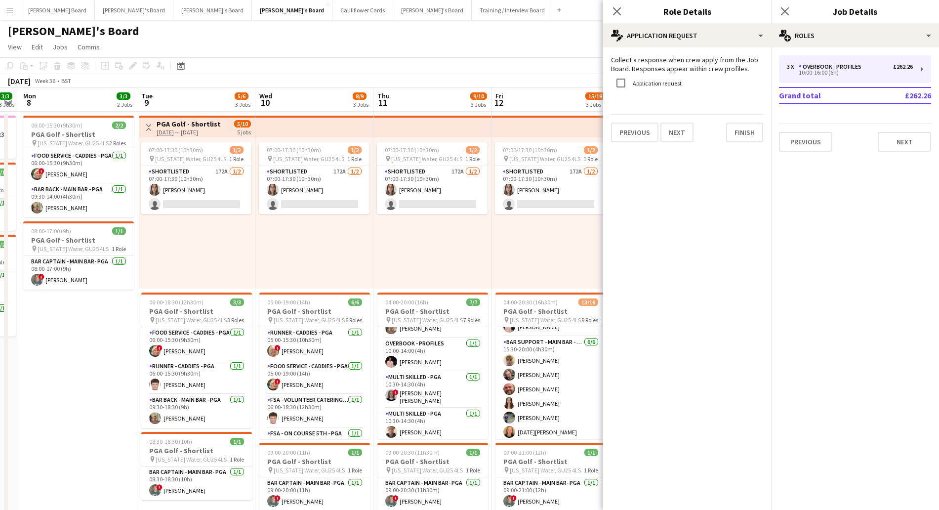
click at [667, 84] on label "Application request" at bounding box center [656, 82] width 51 height 7
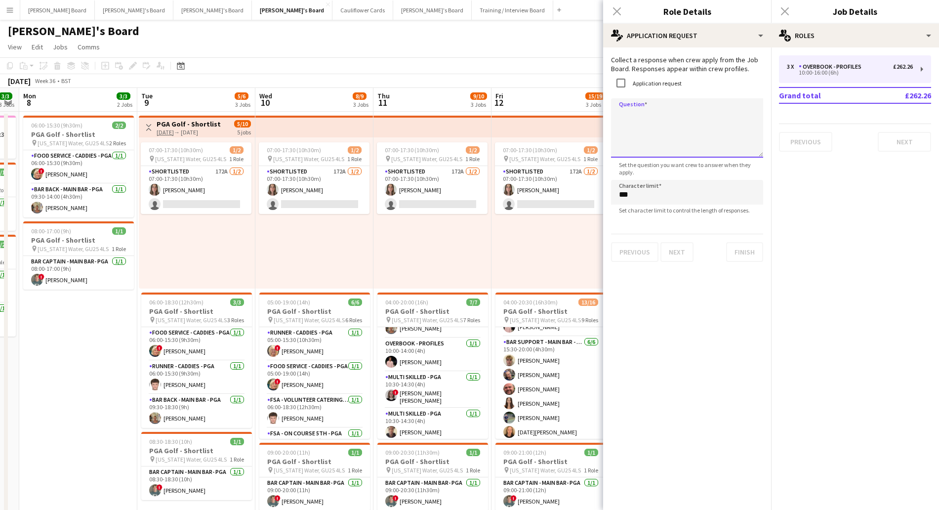
click at [630, 130] on textarea "Question" at bounding box center [687, 127] width 152 height 59
paste textarea "**********"
type textarea "**********"
click at [749, 254] on button "Finish" at bounding box center [744, 252] width 37 height 20
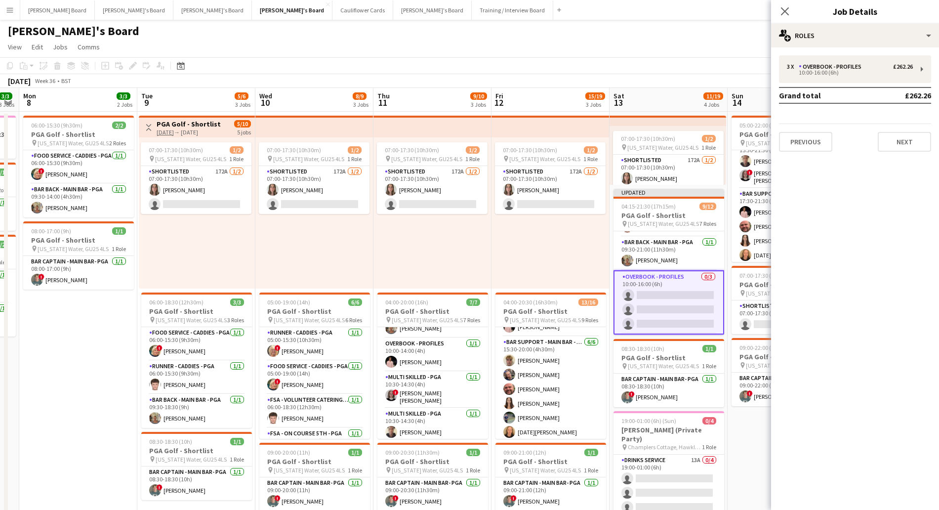
click at [466, 293] on app-job-card "04:00-20:00 (16h) 7/7 PGA Golf - Shortlist pin [US_STATE] Water, GU25 4LS 7 Rol…" at bounding box center [432, 365] width 111 height 146
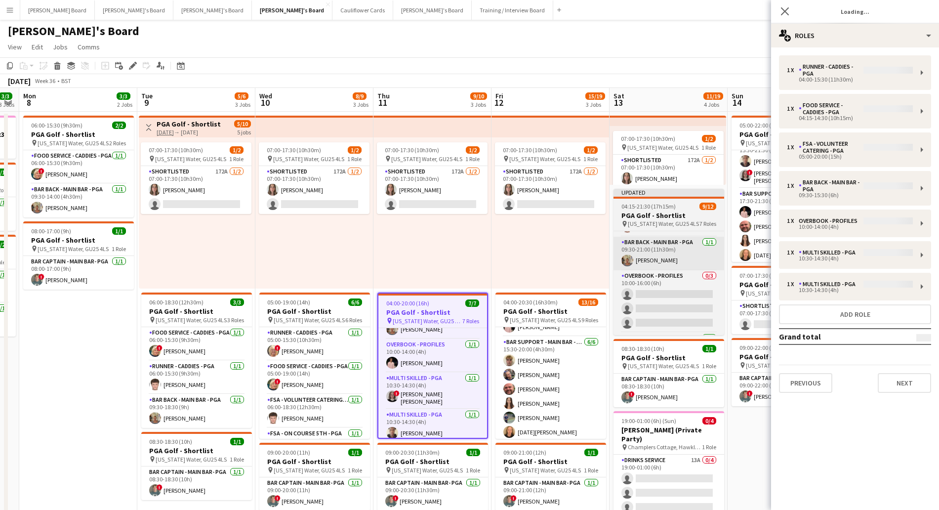
scroll to position [0, 332]
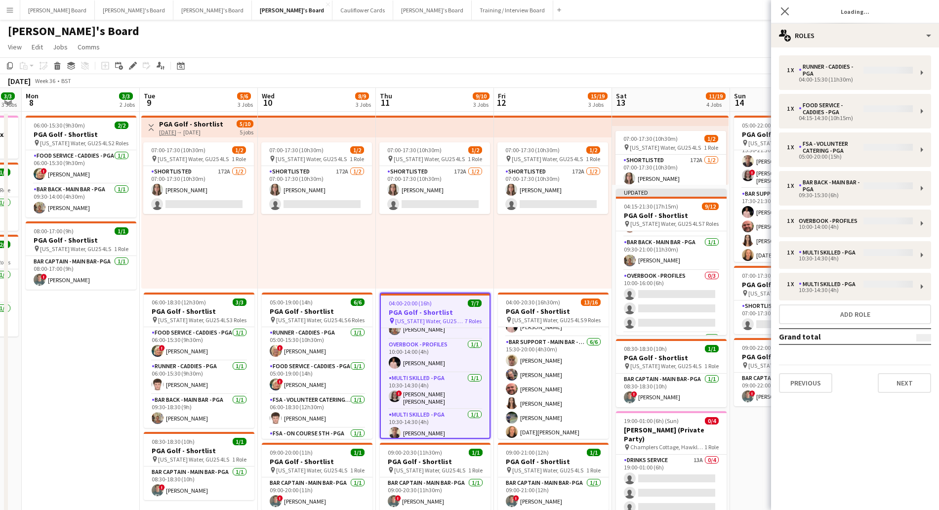
drag, startPoint x: 657, startPoint y: 301, endPoint x: 902, endPoint y: 12, distance: 378.8
click at [658, 301] on app-card-role "Overbook - Profiles 0/3 10:00-16:00 (6h) single-neutral-actions single-neutral-…" at bounding box center [671, 301] width 111 height 62
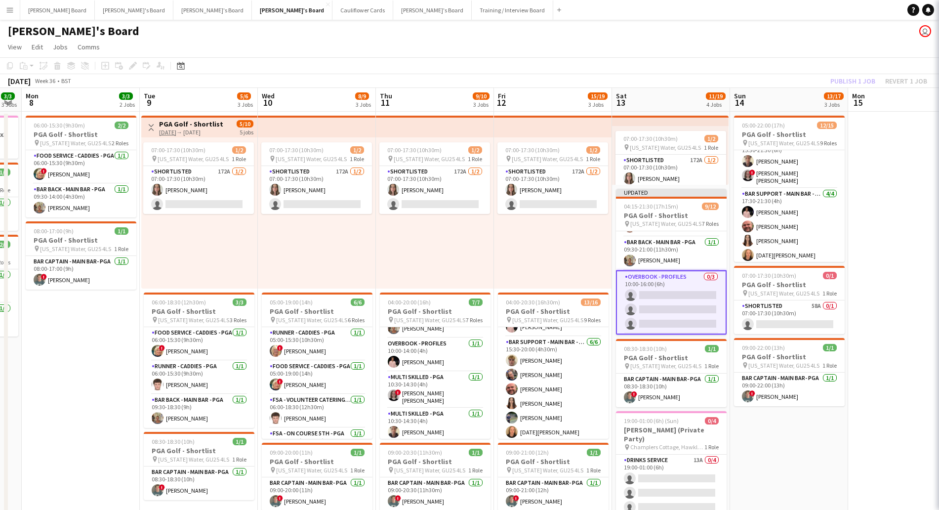
scroll to position [0, 332]
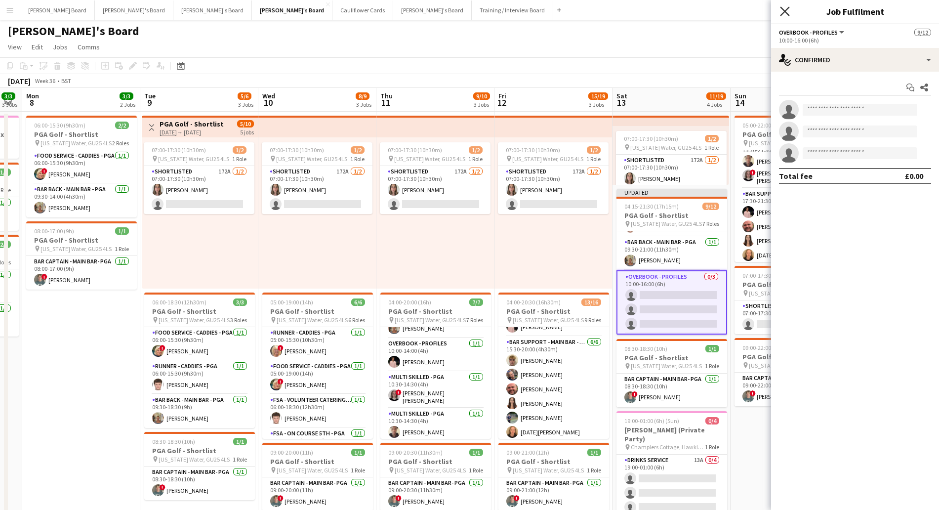
click at [782, 9] on icon at bounding box center [784, 10] width 9 height 9
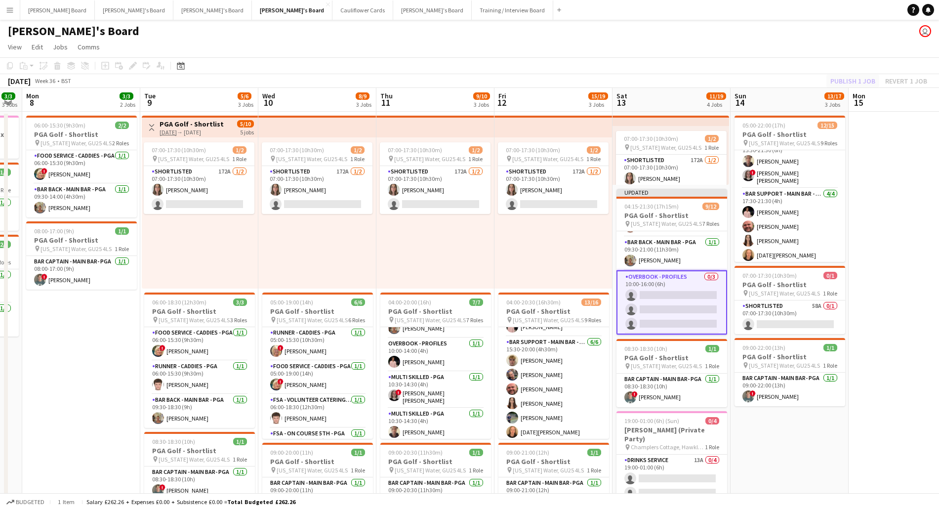
click at [860, 83] on div "Publish 1 job Revert 1 job" at bounding box center [878, 81] width 120 height 13
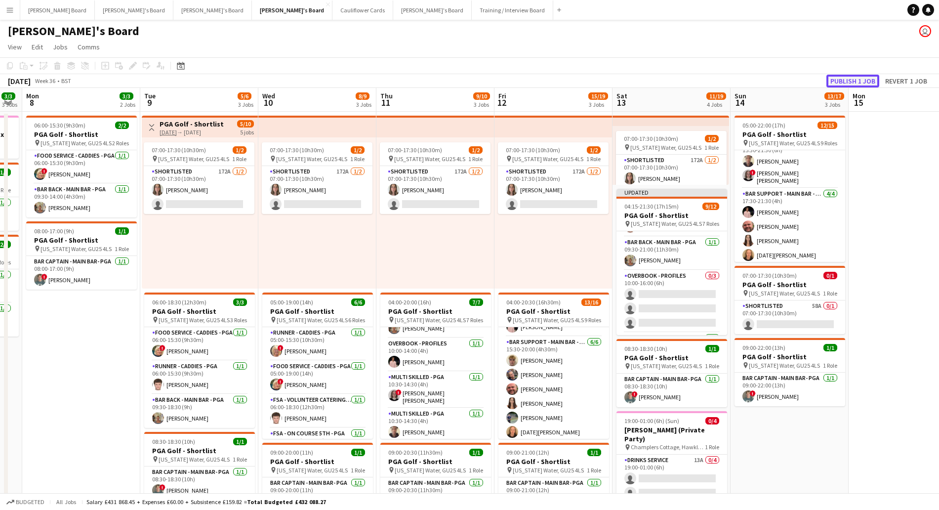
click at [860, 82] on button "Publish 1 job" at bounding box center [852, 81] width 53 height 13
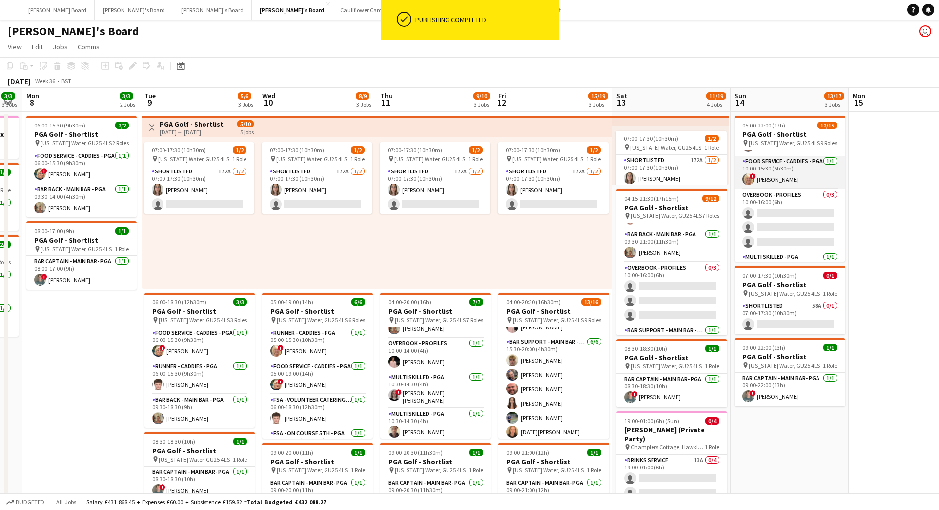
scroll to position [153, 0]
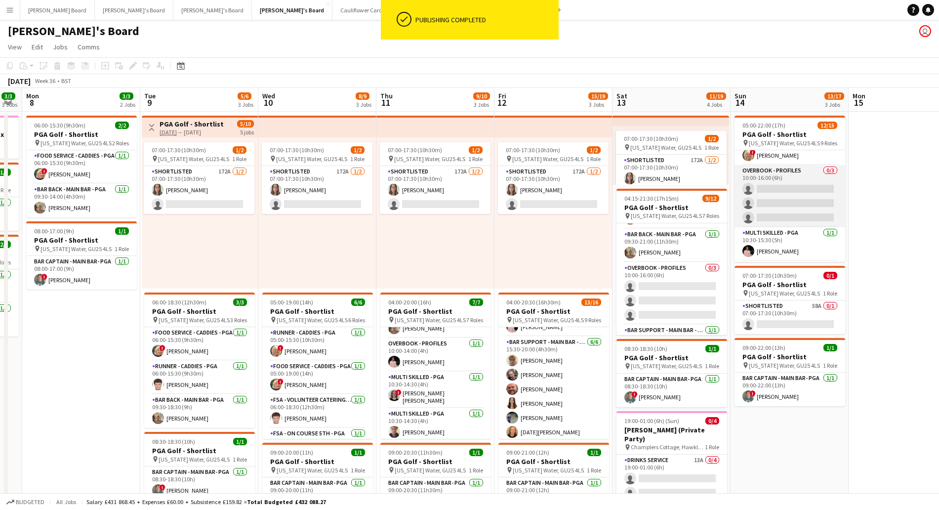
click at [788, 170] on app-card-role "Overbook - Profiles 0/3 10:00-16:00 (6h) single-neutral-actions single-neutral-…" at bounding box center [789, 196] width 111 height 62
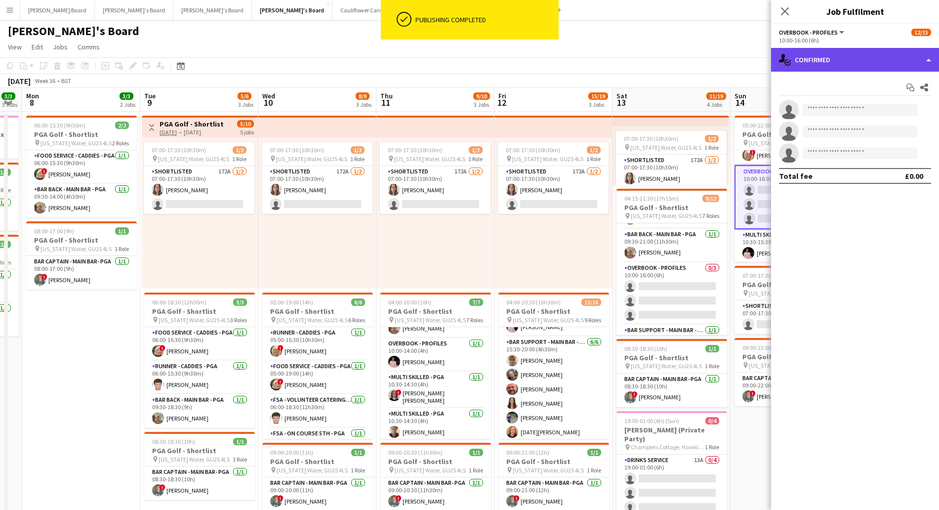
click at [824, 56] on div "single-neutral-actions-check-2 Confirmed" at bounding box center [855, 60] width 168 height 24
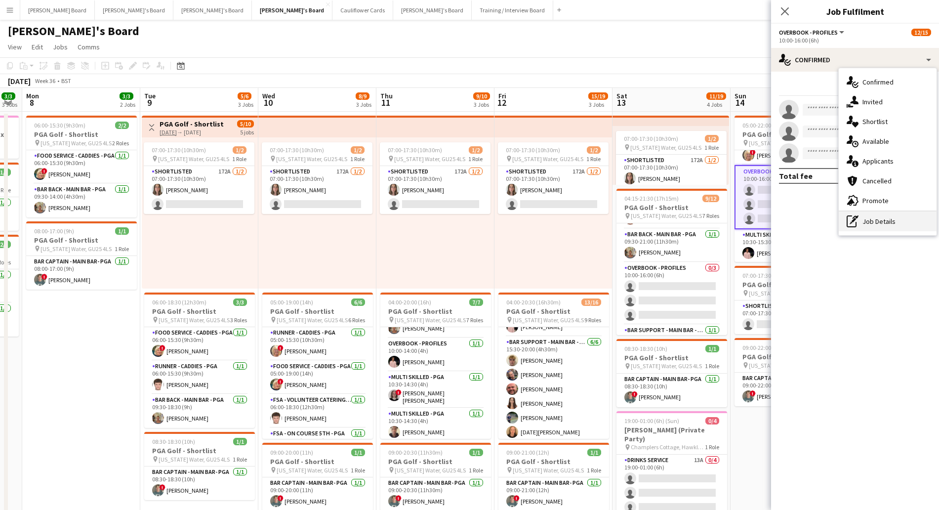
click at [889, 228] on div "pen-write Job Details" at bounding box center [887, 221] width 98 height 20
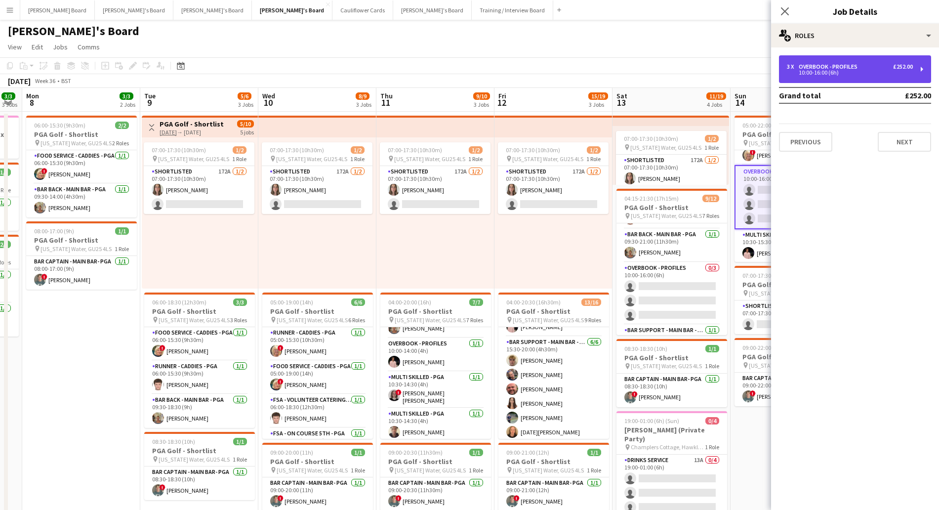
click at [834, 78] on div "3 x Overbook - Profiles £252.00 10:00-16:00 (6h)" at bounding box center [855, 69] width 152 height 28
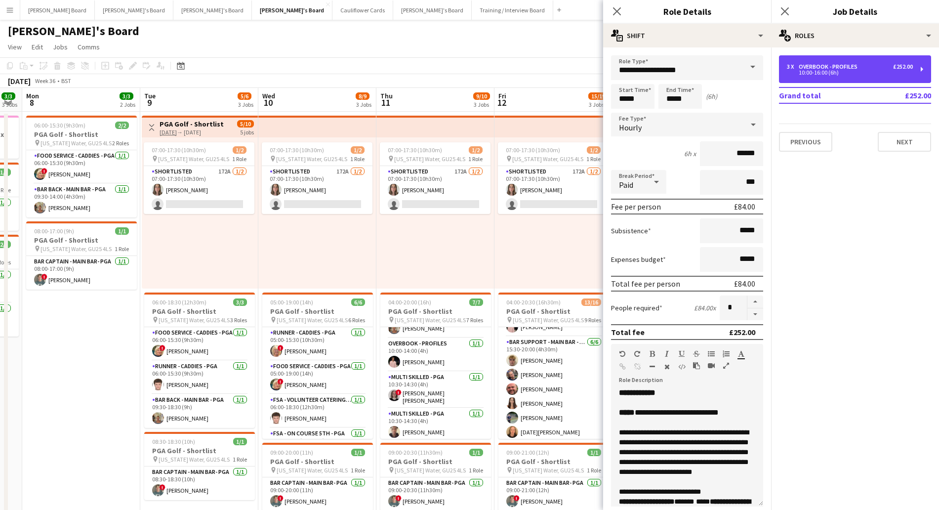
scroll to position [109, 0]
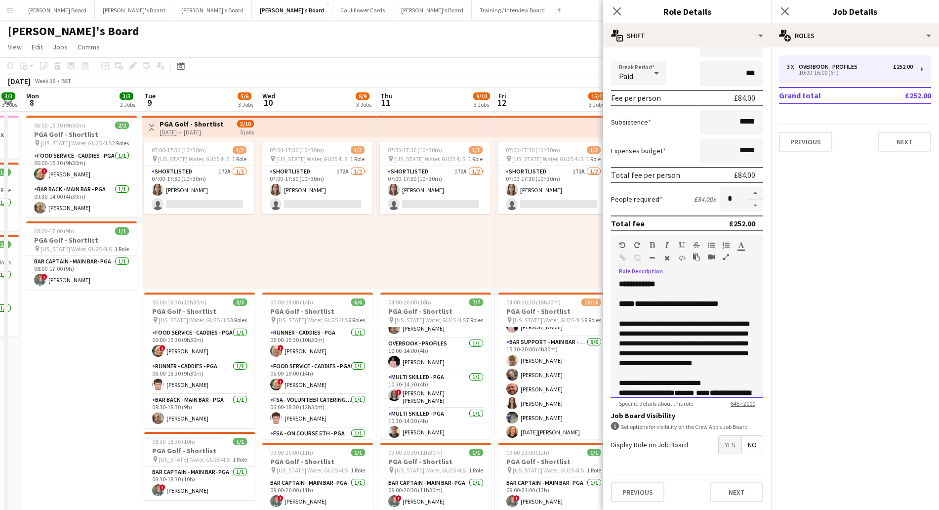
drag, startPoint x: 674, startPoint y: 305, endPoint x: 682, endPoint y: 307, distance: 7.8
click at [682, 307] on span "**********" at bounding box center [676, 303] width 84 height 7
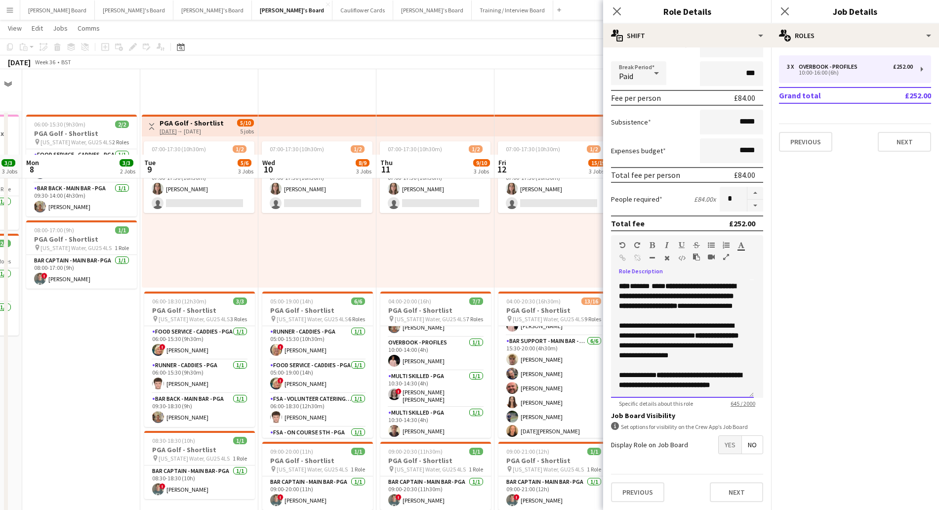
scroll to position [123, 0]
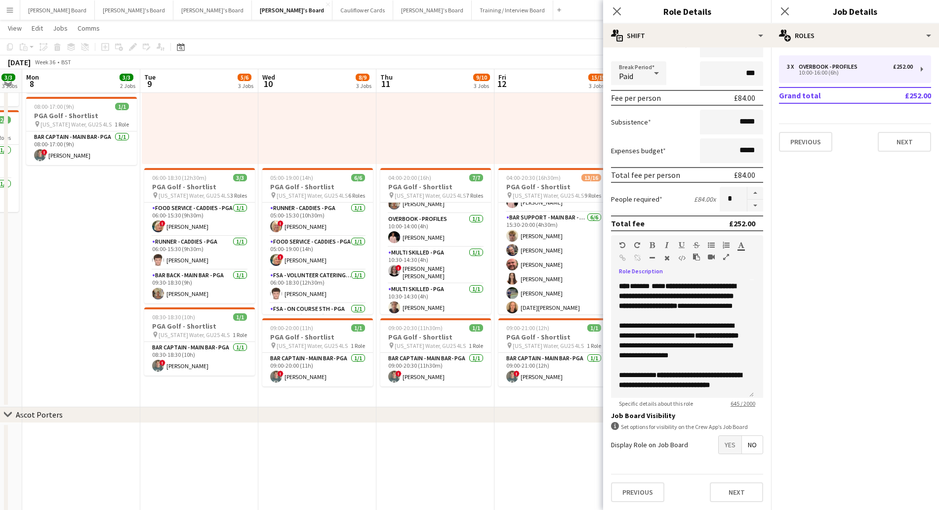
click at [718, 439] on span "Yes" at bounding box center [729, 445] width 23 height 18
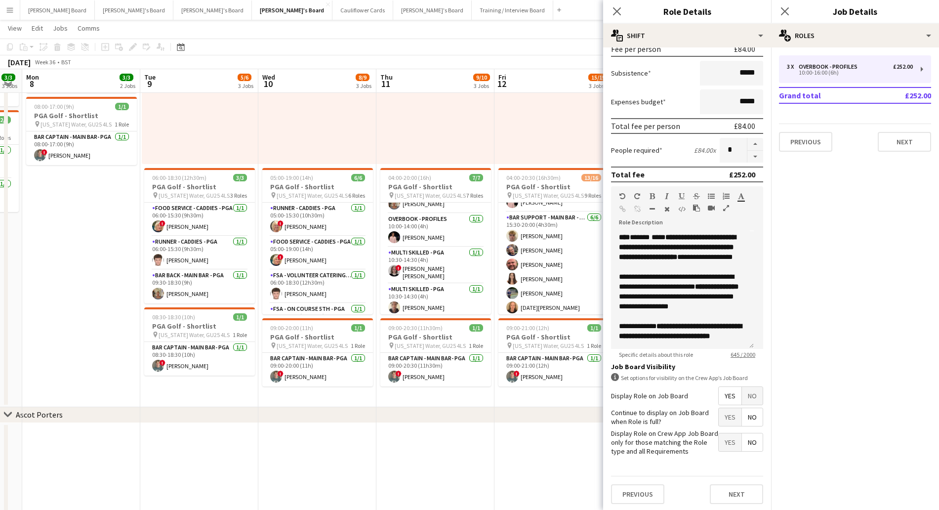
scroll to position [159, 0]
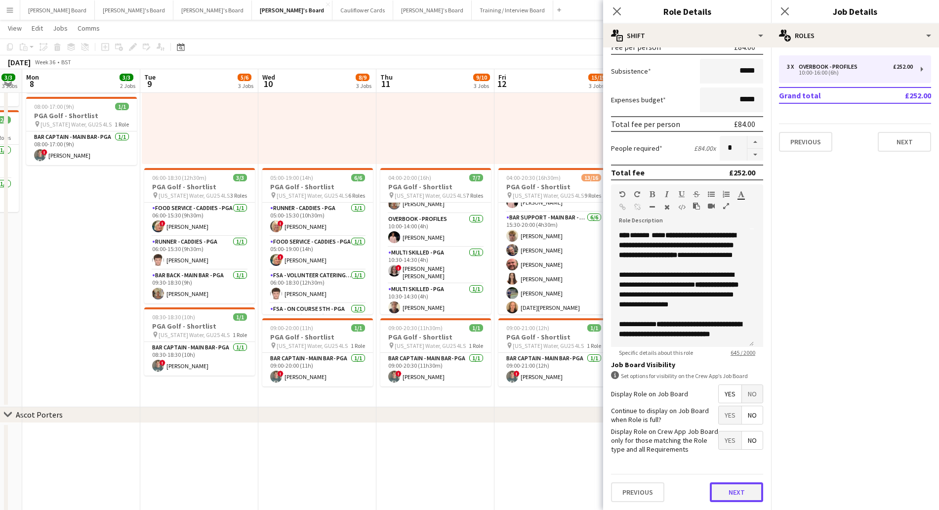
click at [732, 492] on button "Next" at bounding box center [736, 492] width 53 height 20
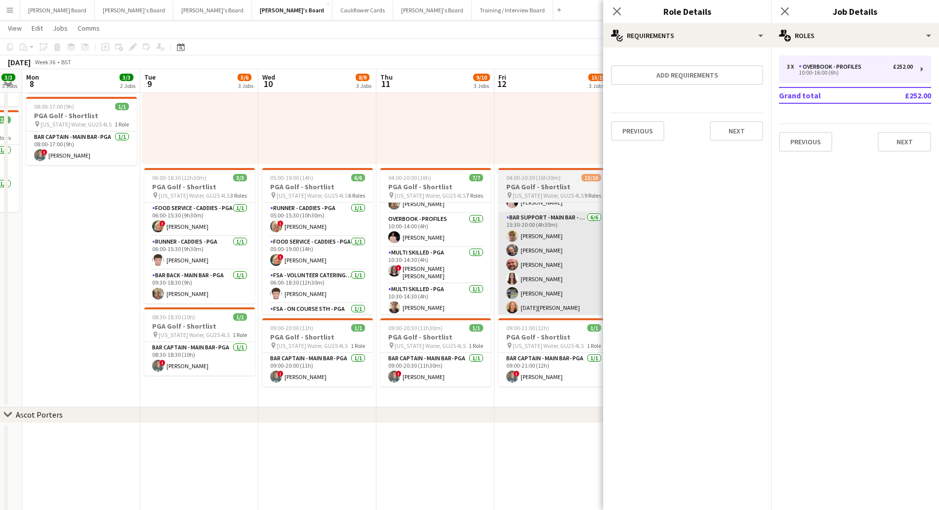
scroll to position [0, 0]
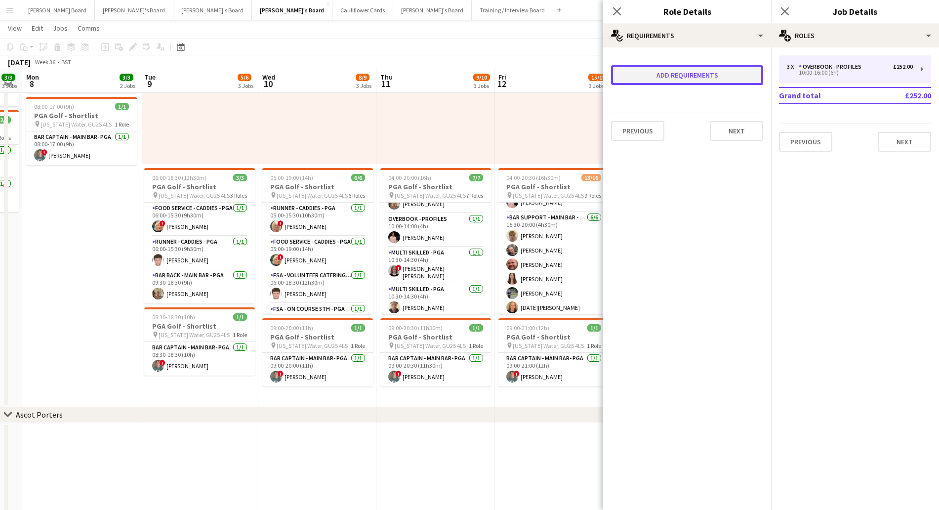
click at [693, 74] on button "Add requirements" at bounding box center [687, 75] width 152 height 20
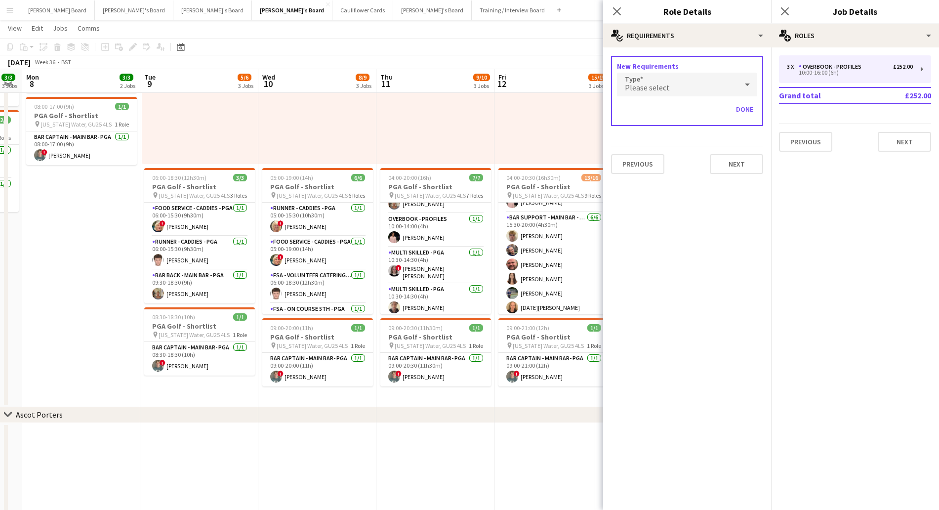
click at [658, 87] on span "Please select" at bounding box center [647, 87] width 45 height 10
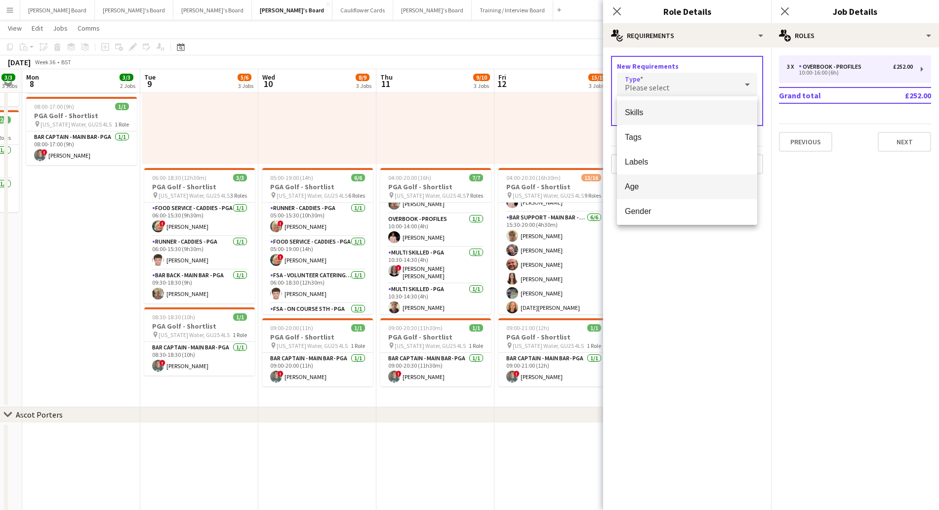
click at [642, 189] on span "Age" at bounding box center [687, 186] width 124 height 9
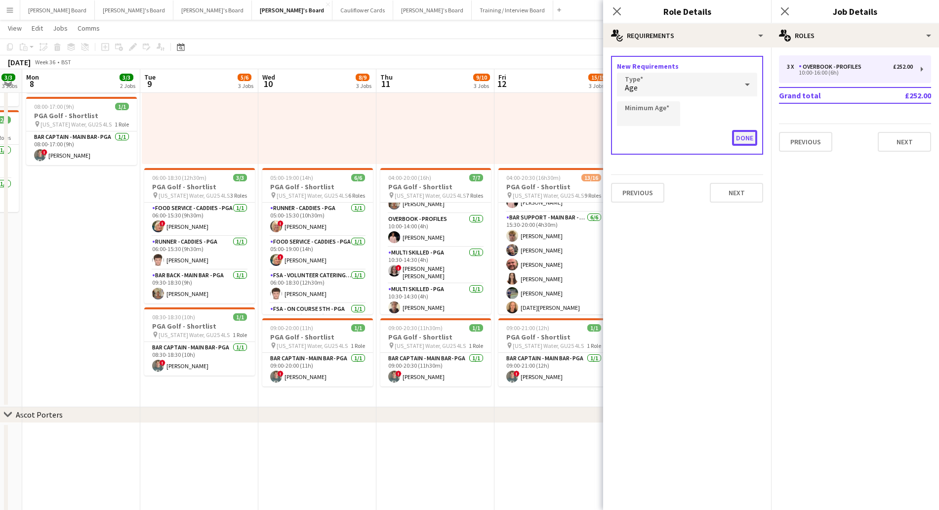
click at [752, 141] on button "Done" at bounding box center [744, 138] width 25 height 16
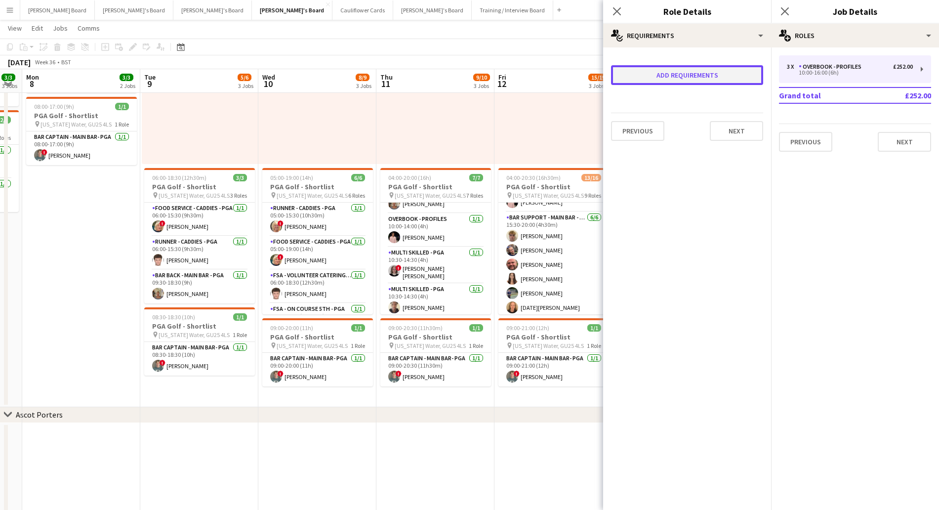
click at [680, 69] on button "Add requirements" at bounding box center [687, 75] width 152 height 20
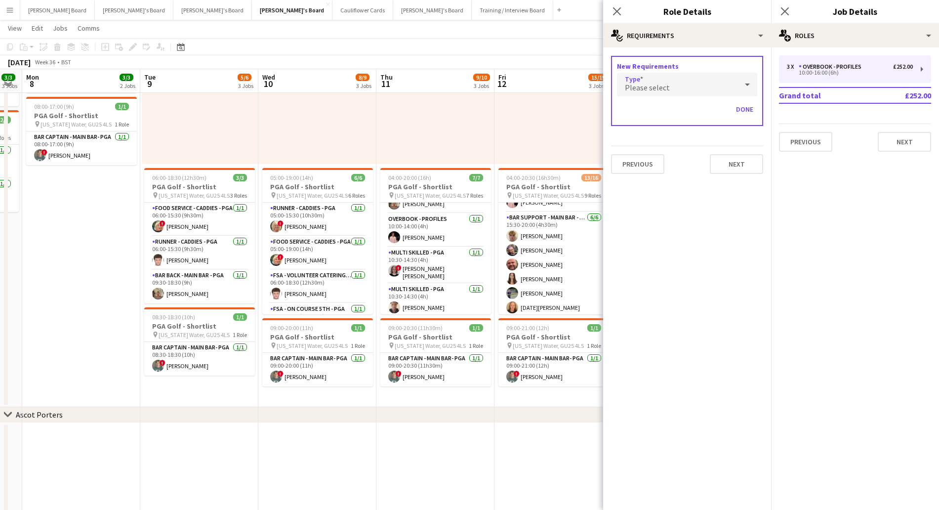
click at [643, 86] on span "Please select" at bounding box center [647, 87] width 45 height 10
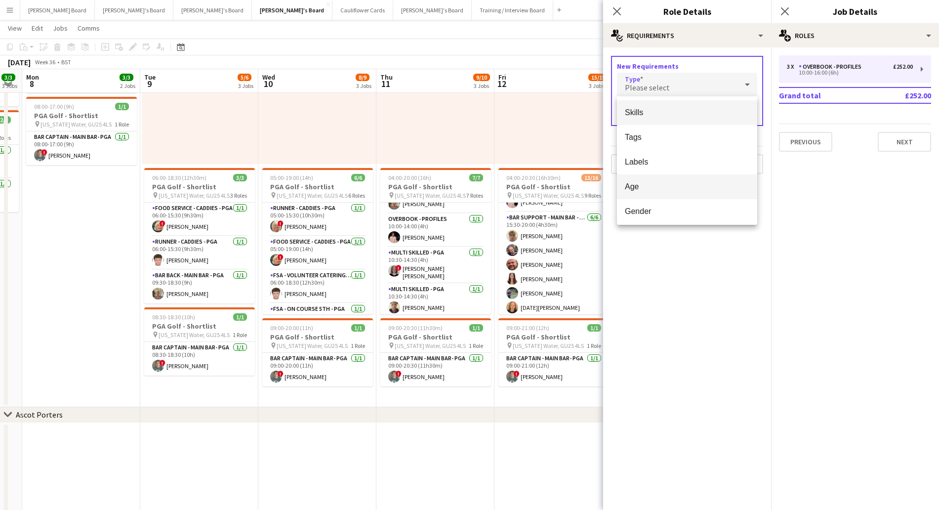
click at [651, 189] on span "Age" at bounding box center [687, 186] width 124 height 9
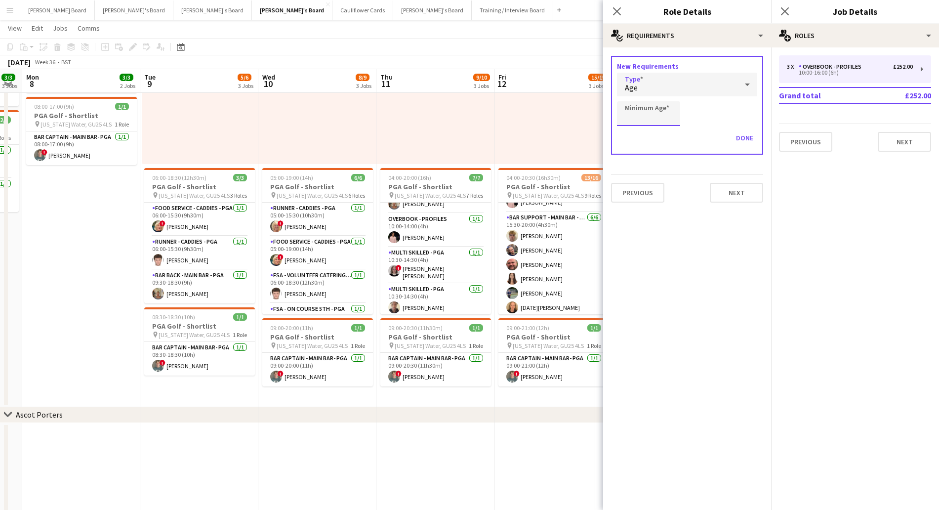
click at [653, 117] on input "Minimum Age" at bounding box center [648, 113] width 63 height 25
type input "**"
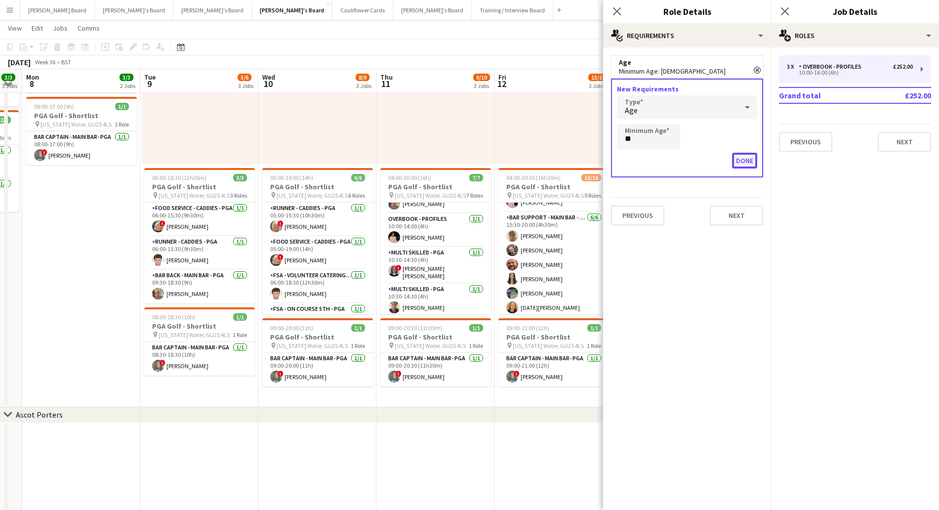
click at [747, 161] on button "Done" at bounding box center [744, 161] width 25 height 16
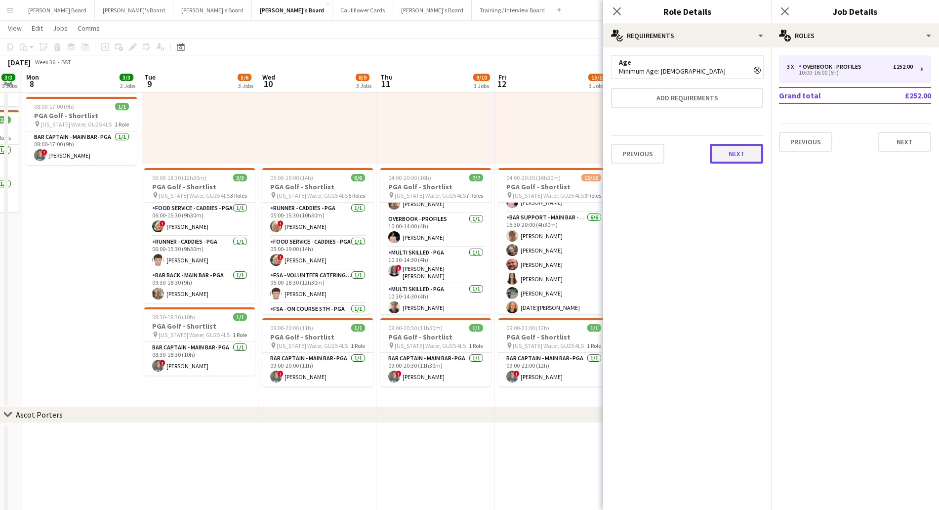
click at [740, 151] on button "Next" at bounding box center [736, 154] width 53 height 20
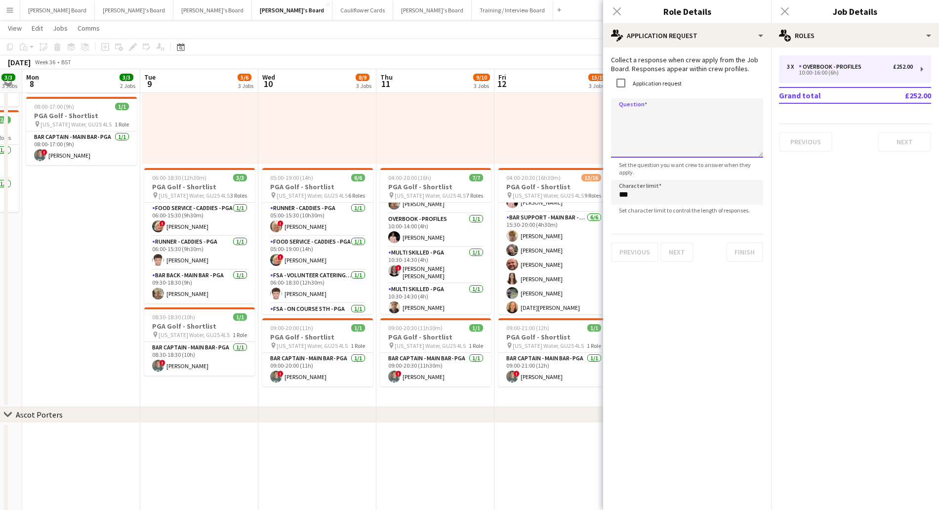
click at [648, 119] on textarea "Question" at bounding box center [687, 127] width 152 height 59
paste textarea "**********"
type textarea "**********"
click at [748, 251] on button "Finish" at bounding box center [744, 252] width 37 height 20
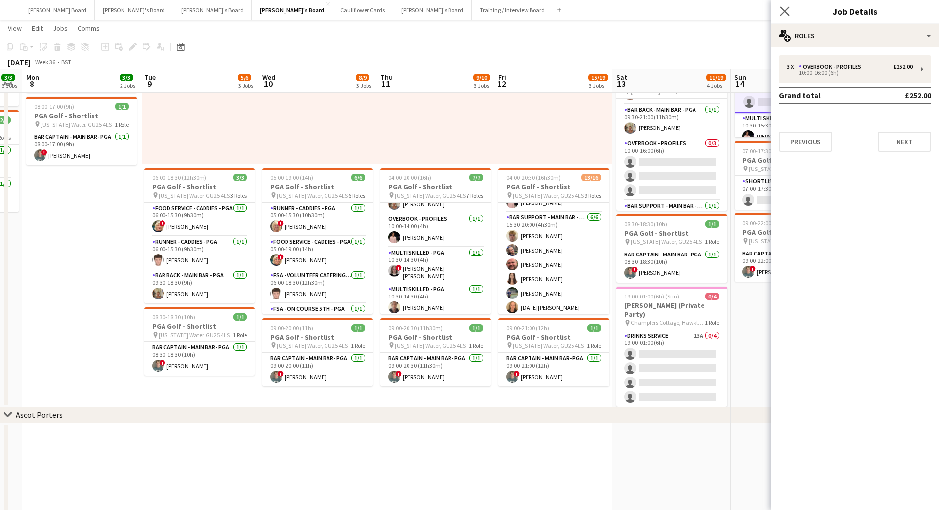
click at [779, 8] on app-icon "Close pop-in" at bounding box center [785, 11] width 14 height 14
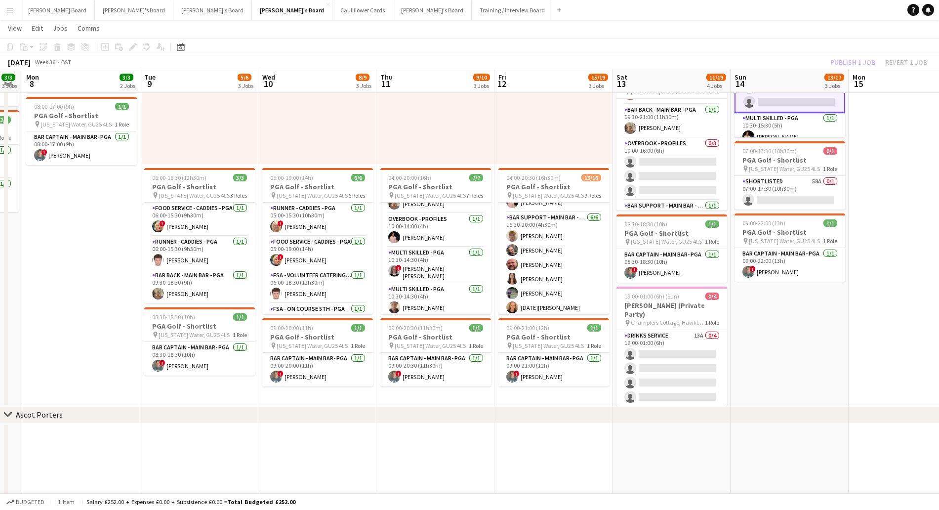
click at [845, 66] on div "Publish 1 job Revert 1 job" at bounding box center [878, 62] width 120 height 13
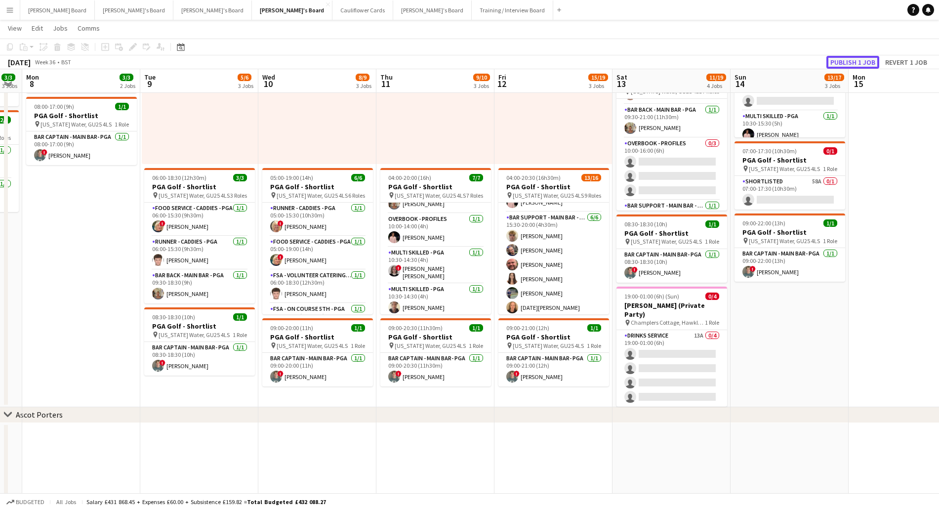
click at [844, 64] on button "Publish 1 job" at bounding box center [852, 62] width 53 height 13
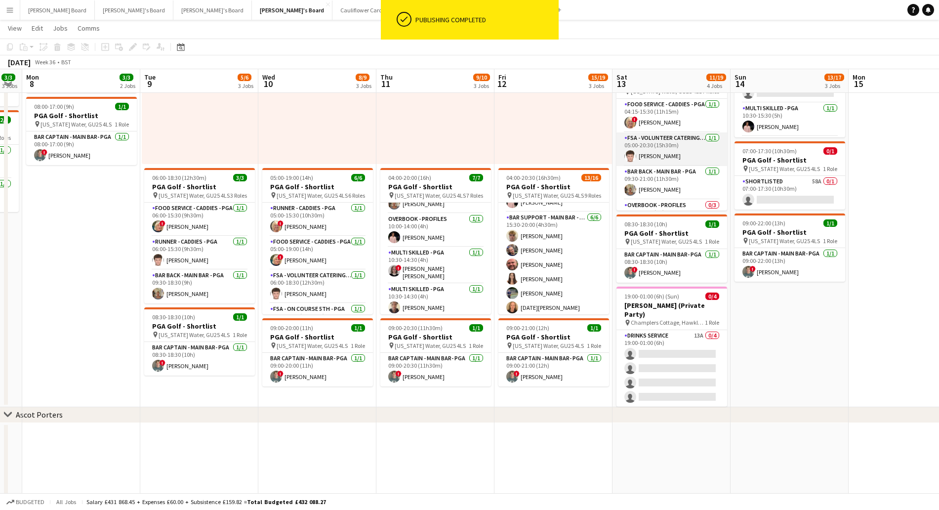
click at [657, 152] on app-card-role "FSA - Volunteer Catering - PGA [DATE] 05:00-20:30 (15h30m) [PERSON_NAME]" at bounding box center [671, 149] width 111 height 34
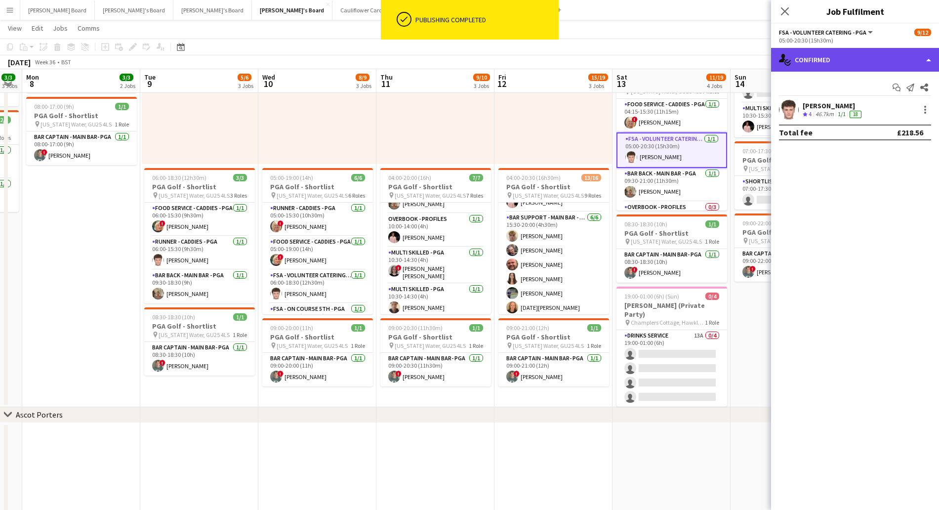
click at [824, 52] on div "single-neutral-actions-check-2 Confirmed" at bounding box center [855, 60] width 168 height 24
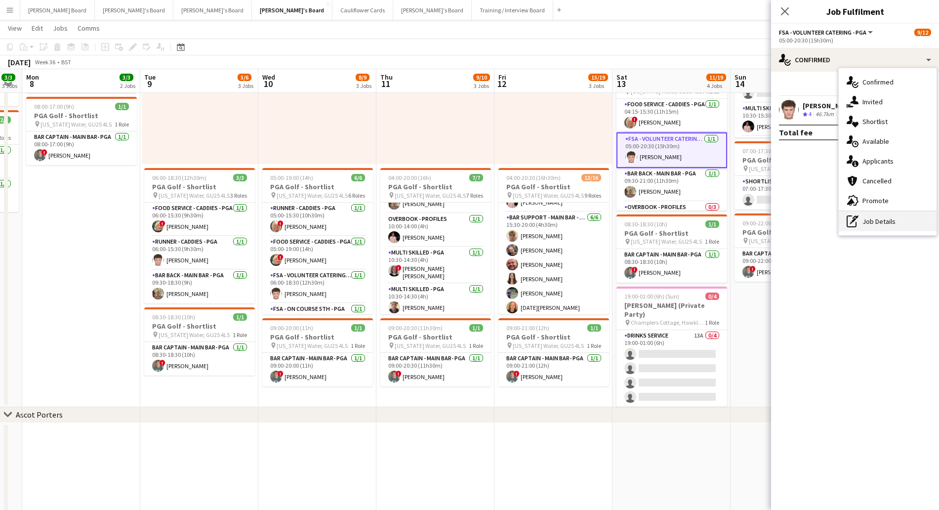
click at [890, 225] on div "pen-write Job Details" at bounding box center [887, 221] width 98 height 20
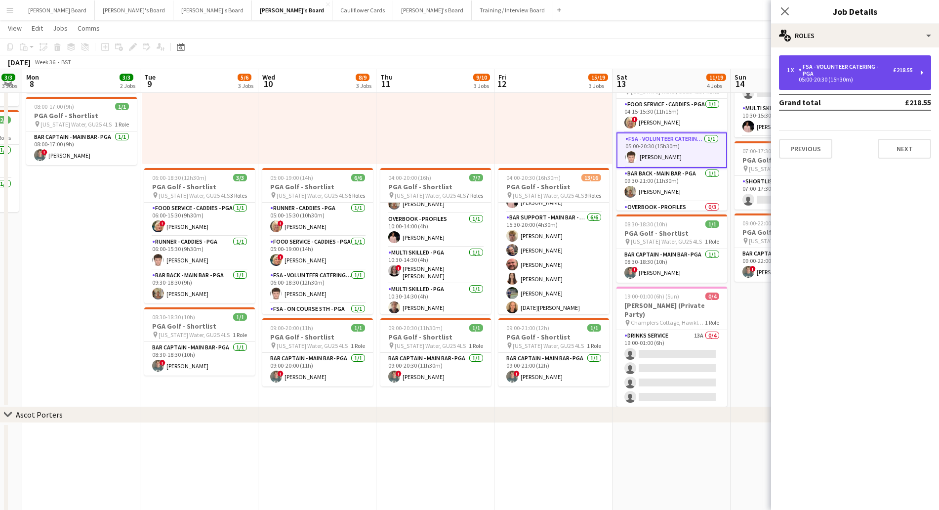
click at [815, 66] on div "FSA - Volunteer Catering - PGA" at bounding box center [845, 70] width 94 height 14
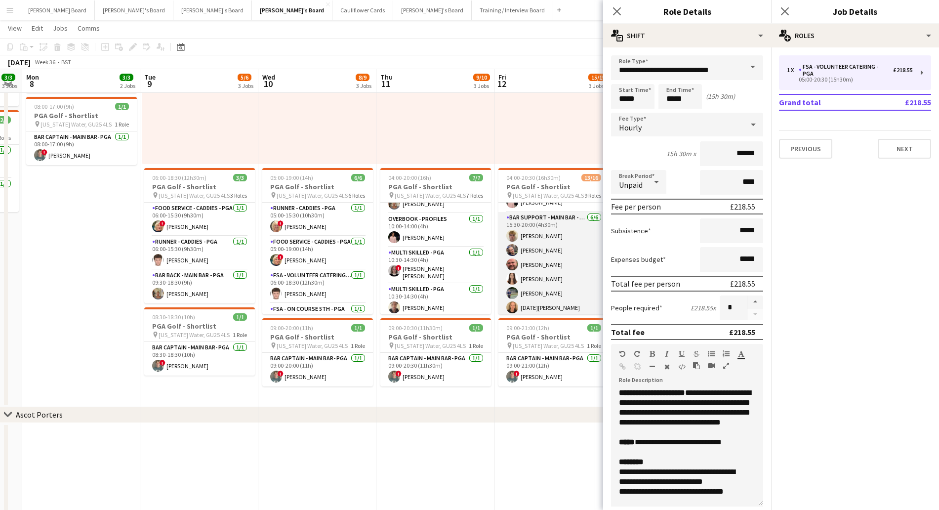
drag, startPoint x: 537, startPoint y: 213, endPoint x: 547, endPoint y: 213, distance: 9.4
click at [538, 213] on app-card-role "Bar Support - Main Bar - PGA [DATE] 15:30-20:00 (4h30m) [PERSON_NAME] [PERSON_N…" at bounding box center [553, 264] width 111 height 105
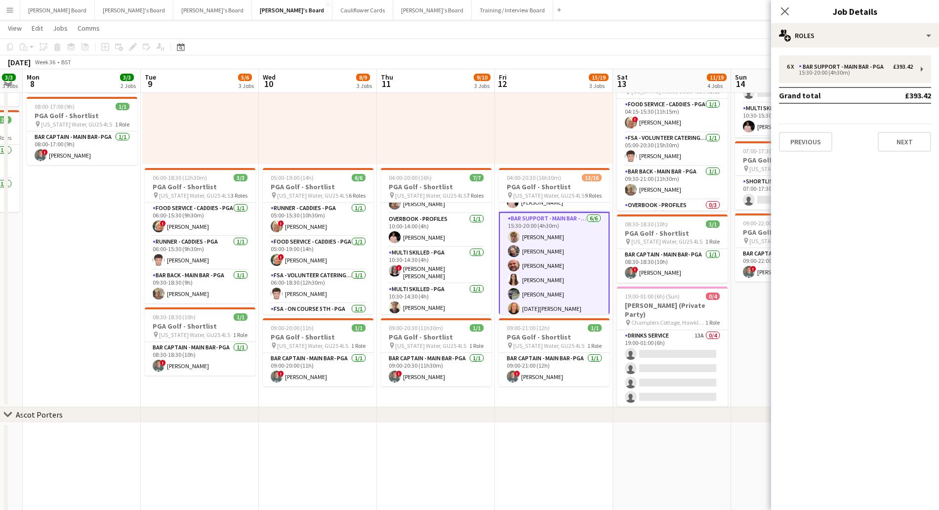
drag, startPoint x: 782, startPoint y: 8, endPoint x: 781, endPoint y: 20, distance: 11.5
click at [782, 7] on icon "Close pop-in" at bounding box center [785, 11] width 8 height 8
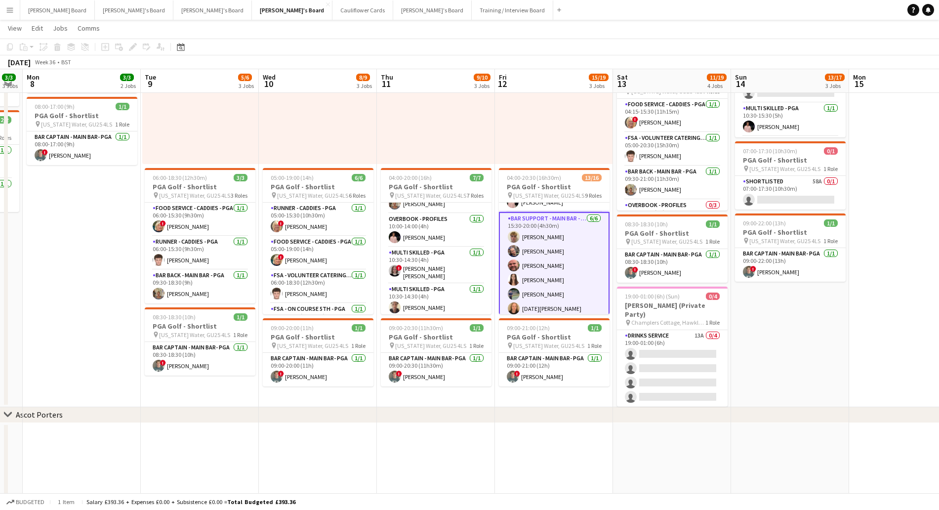
scroll to position [62, 0]
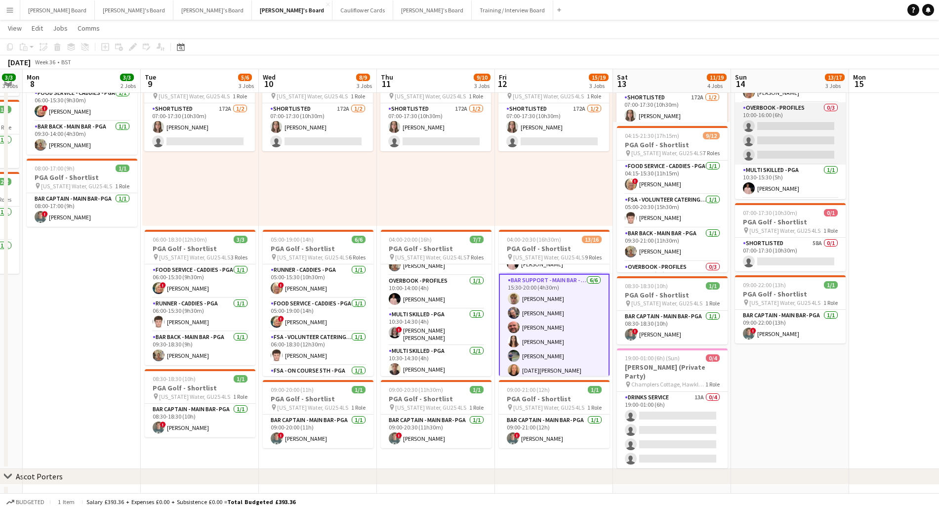
click at [775, 129] on app-card-role "Overbook - Profiles 0/3 10:00-16:00 (6h) single-neutral-actions single-neutral-…" at bounding box center [790, 133] width 111 height 62
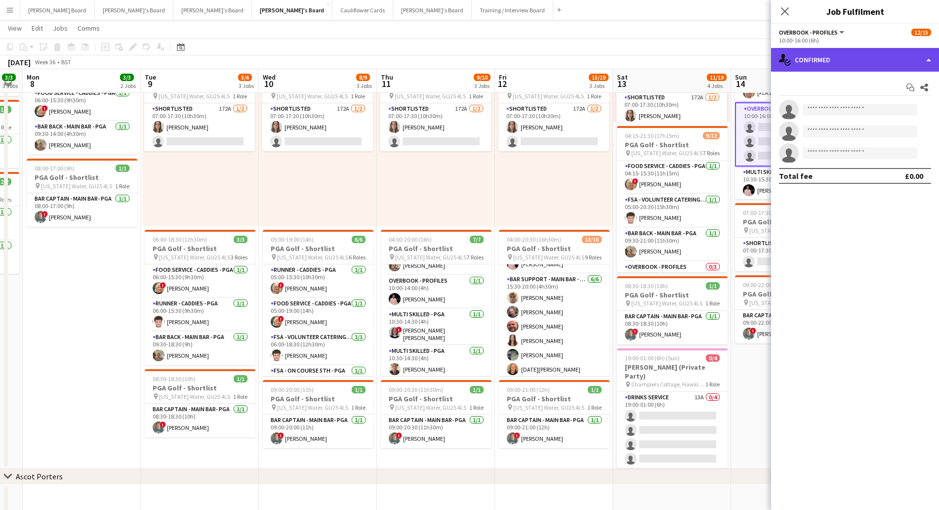
click at [826, 55] on div "single-neutral-actions-check-2 Confirmed" at bounding box center [855, 60] width 168 height 24
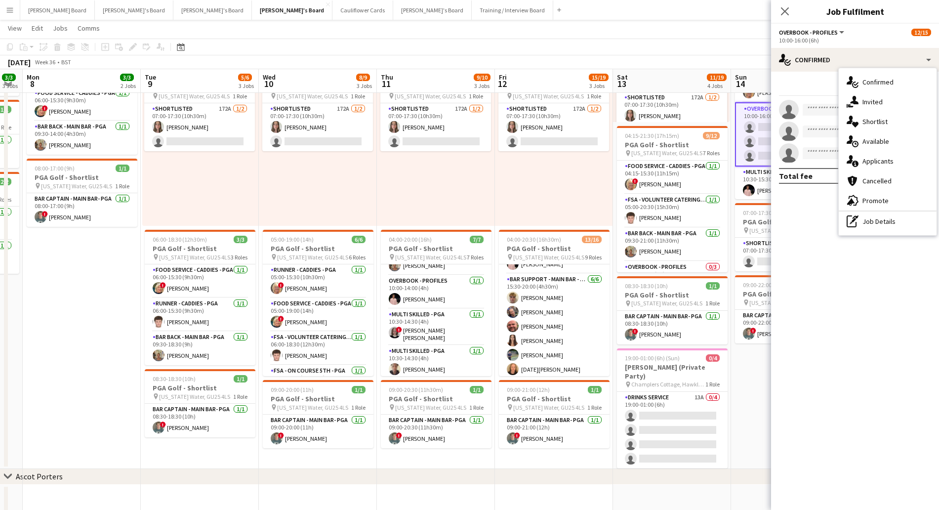
drag, startPoint x: 896, startPoint y: 226, endPoint x: 877, endPoint y: 244, distance: 26.2
click at [895, 226] on div "pen-write Job Details" at bounding box center [887, 221] width 98 height 20
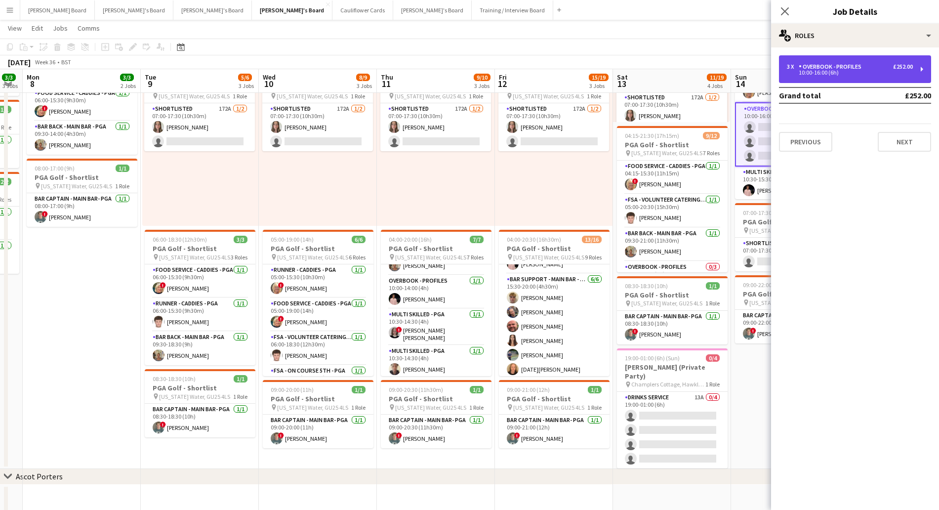
click at [832, 76] on div "3 x Overbook - Profiles £252.00 10:00-16:00 (6h)" at bounding box center [855, 69] width 152 height 28
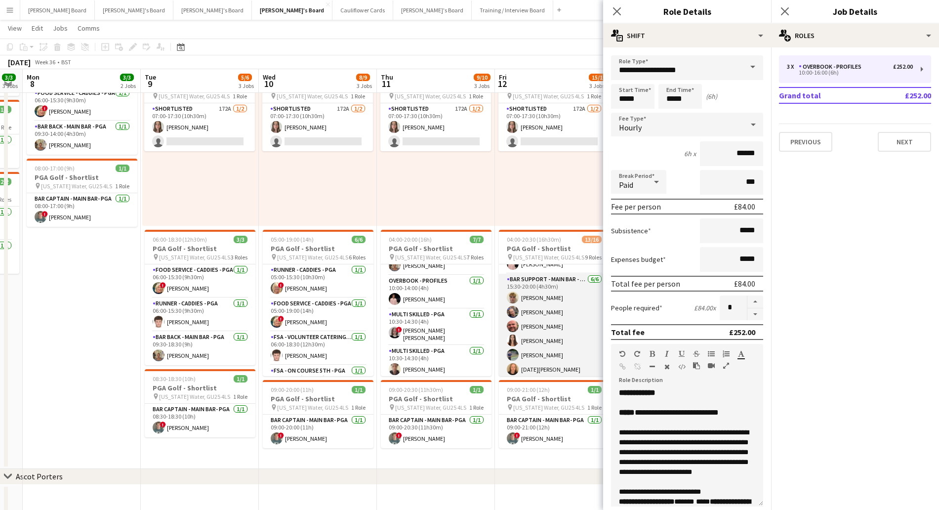
click at [555, 329] on app-card-role "Bar Support - Main Bar - PGA [DATE] 15:30-20:00 (4h30m) [PERSON_NAME] [PERSON_N…" at bounding box center [554, 326] width 111 height 105
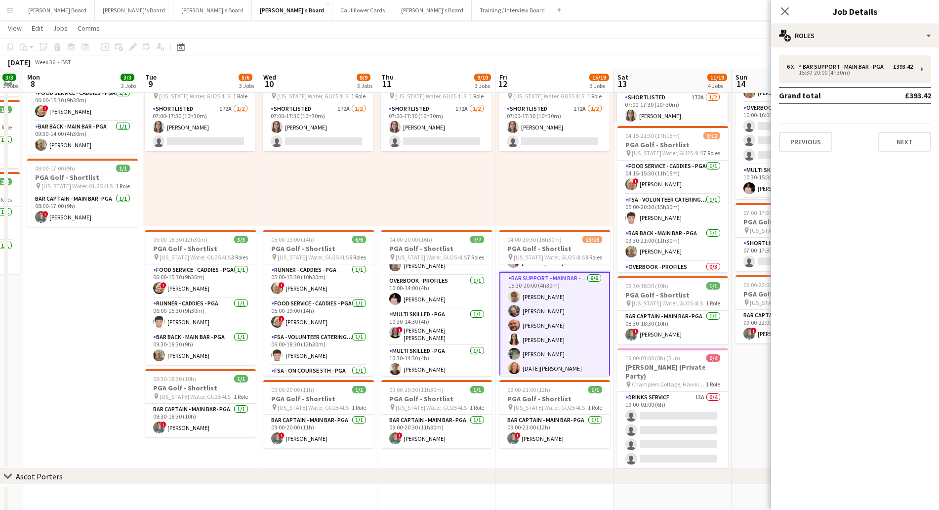
scroll to position [108, 0]
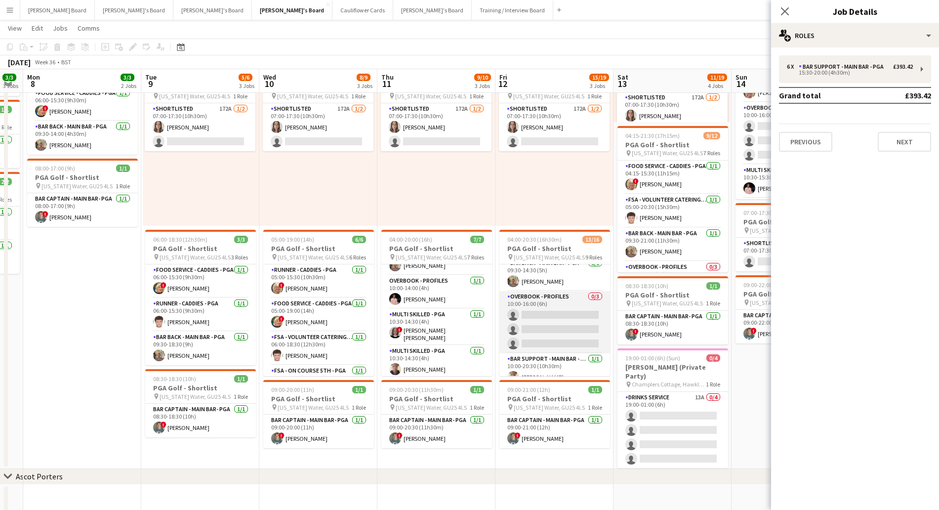
click at [571, 332] on app-card-role "Overbook - Profiles 0/3 10:00-16:00 (6h) single-neutral-actions single-neutral-…" at bounding box center [554, 322] width 111 height 62
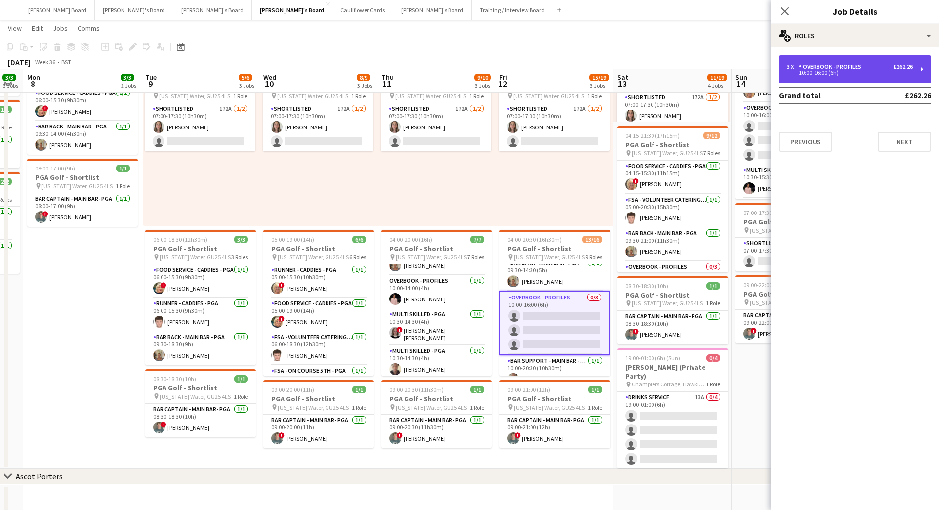
click at [818, 75] on div "10:00-16:00 (6h)" at bounding box center [850, 72] width 126 height 5
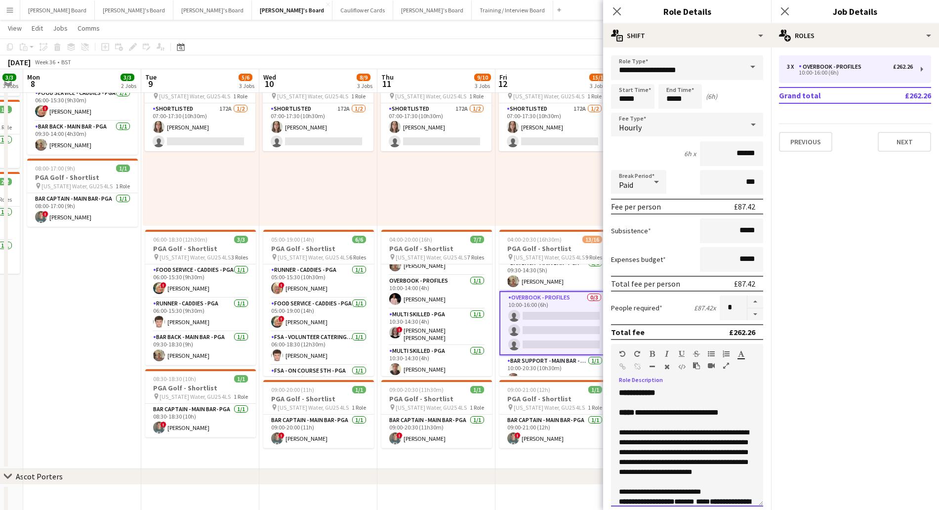
drag, startPoint x: 675, startPoint y: 412, endPoint x: 684, endPoint y: 413, distance: 8.5
click at [684, 413] on span "**********" at bounding box center [676, 411] width 84 height 7
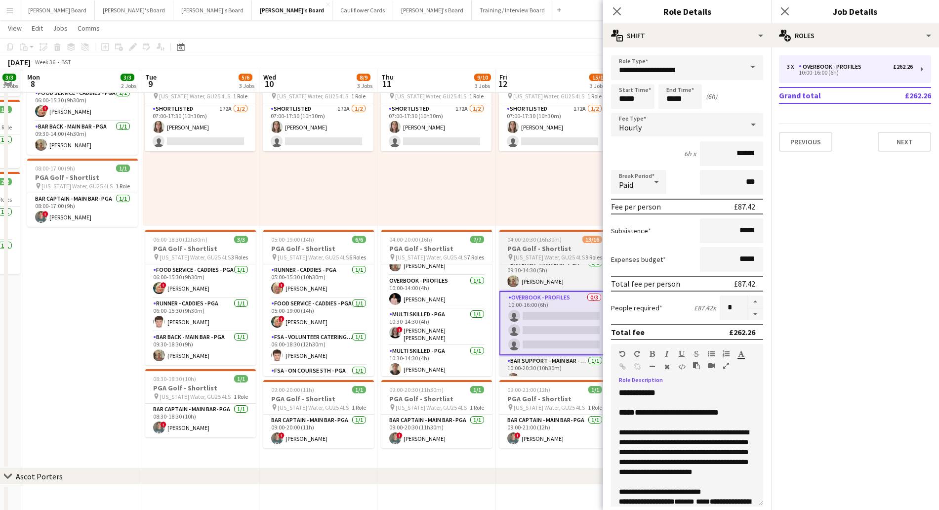
drag, startPoint x: 568, startPoint y: 376, endPoint x: 560, endPoint y: 343, distance: 33.4
click at [568, 375] on app-date-cell "07:00-17:30 (10h30m) 1/2 pin [US_STATE] Water, GU25 4LS 1 Role Shortlisted 172A…" at bounding box center [554, 259] width 118 height 420
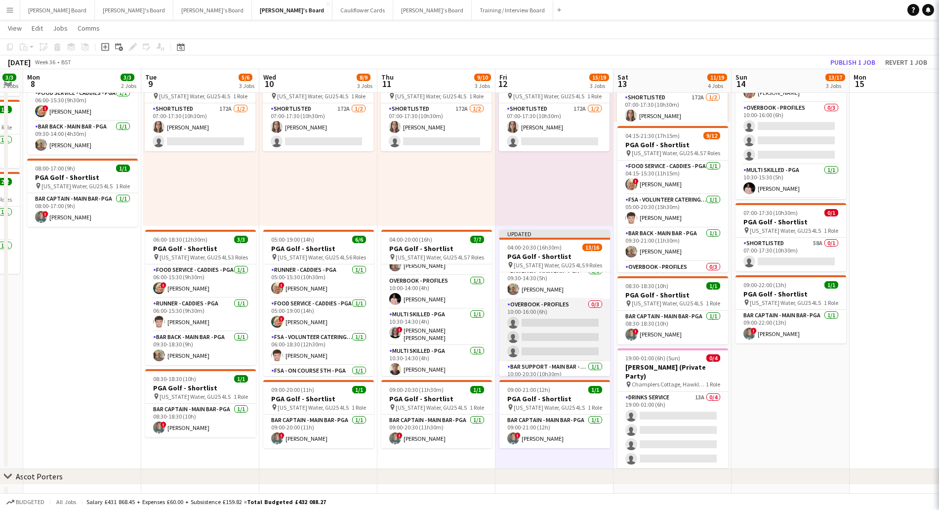
click at [554, 316] on app-card-role "Overbook - Profiles 0/3 10:00-16:00 (6h) single-neutral-actions single-neutral-…" at bounding box center [554, 330] width 111 height 62
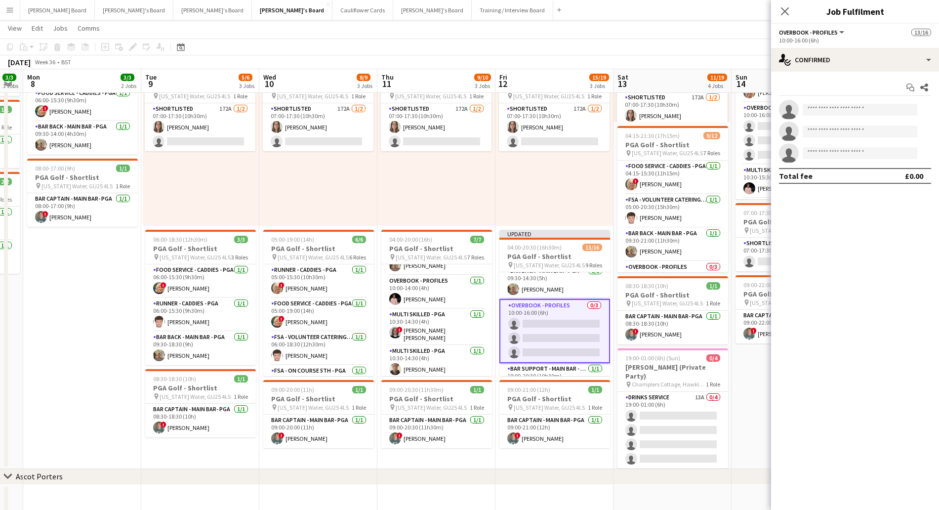
click at [786, 14] on icon "Close pop-in" at bounding box center [785, 11] width 8 height 8
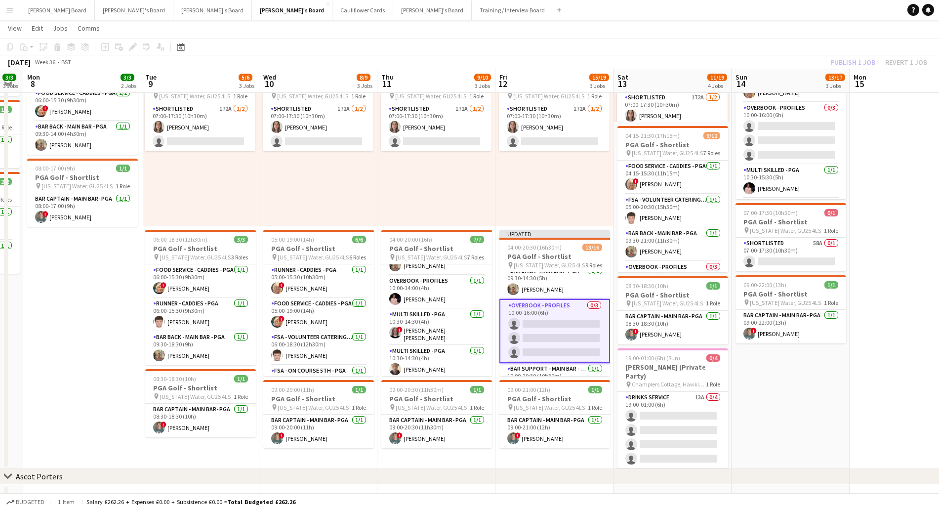
click at [872, 60] on div "Publish 1 job Revert 1 job" at bounding box center [878, 62] width 120 height 13
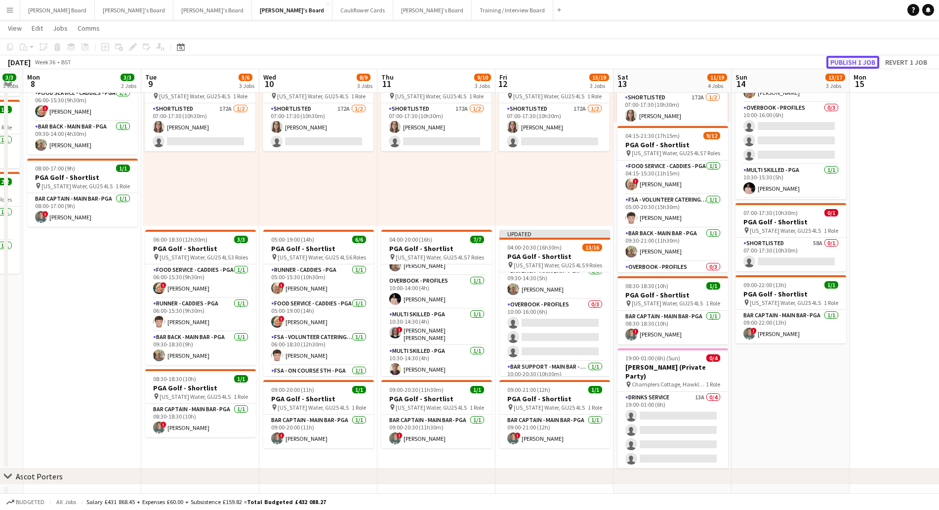
click at [870, 64] on button "Publish 1 job" at bounding box center [852, 62] width 53 height 13
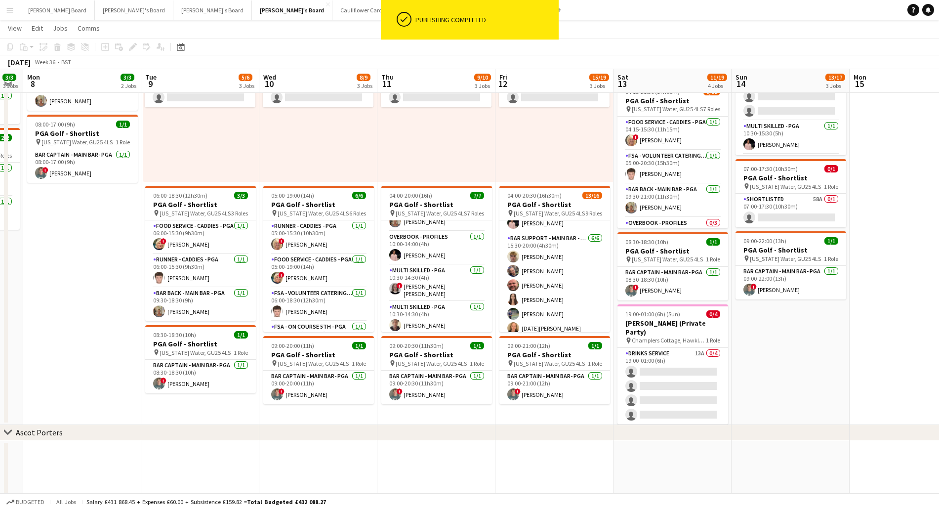
scroll to position [291, 0]
drag, startPoint x: 545, startPoint y: 290, endPoint x: 679, endPoint y: 257, distance: 138.8
click at [545, 289] on app-card-role "Bar Support - Main Bar - PGA [DATE] 15:30-20:00 (4h30m) [PERSON_NAME] [PERSON_N…" at bounding box center [554, 282] width 111 height 105
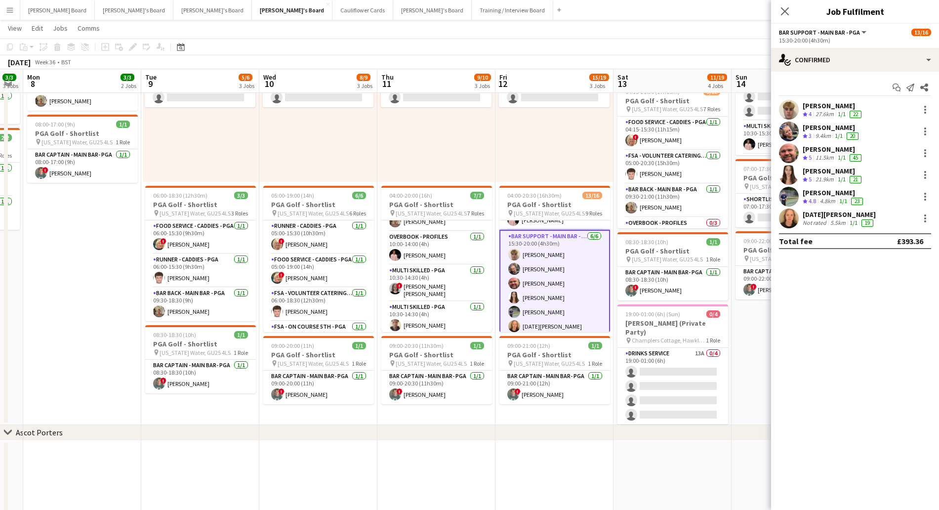
click at [825, 103] on div "[PERSON_NAME]" at bounding box center [832, 105] width 61 height 9
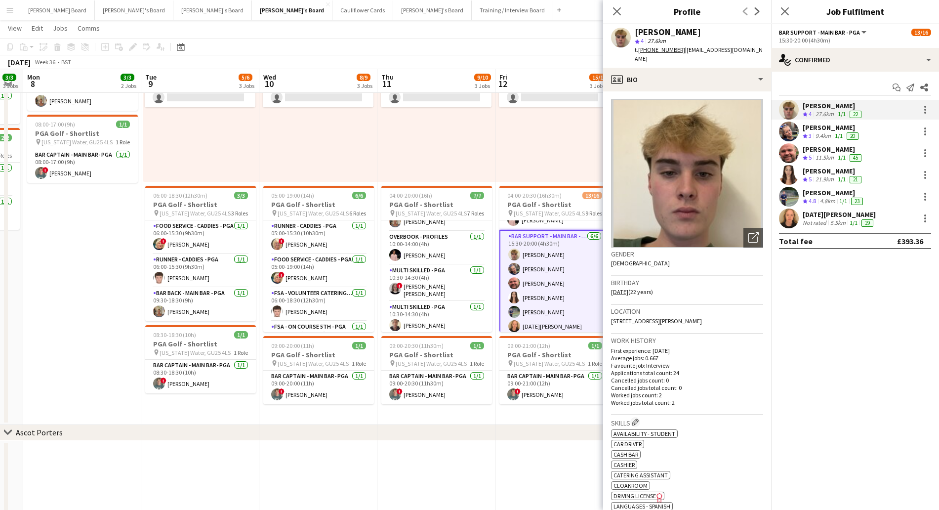
drag, startPoint x: 681, startPoint y: 47, endPoint x: 746, endPoint y: 51, distance: 65.3
click at [746, 51] on div "[PERSON_NAME] star 4 27.6km t. [PHONE_NUMBER] | [EMAIL_ADDRESS][DOMAIN_NAME]" at bounding box center [687, 46] width 168 height 44
copy span "[EMAIL_ADDRESS][DOMAIN_NAME]"
click at [620, 15] on icon "Close pop-in" at bounding box center [616, 10] width 9 height 9
